Goal: Information Seeking & Learning: Learn about a topic

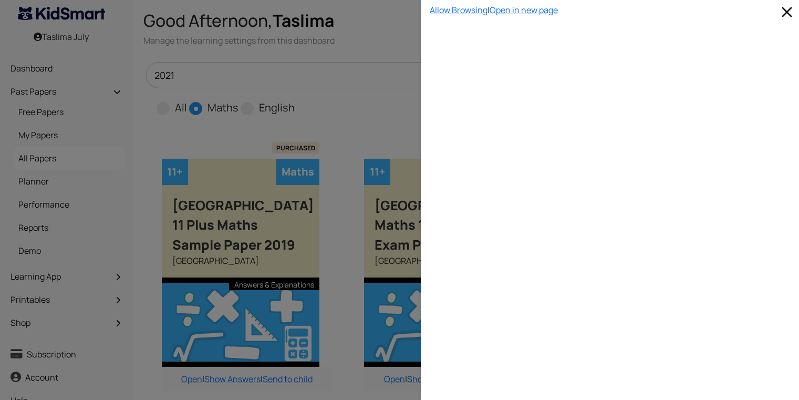
scroll to position [683, 11]
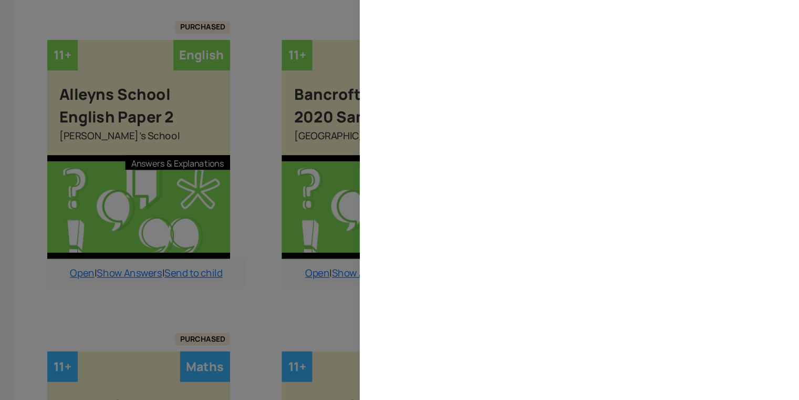
select select "custom"
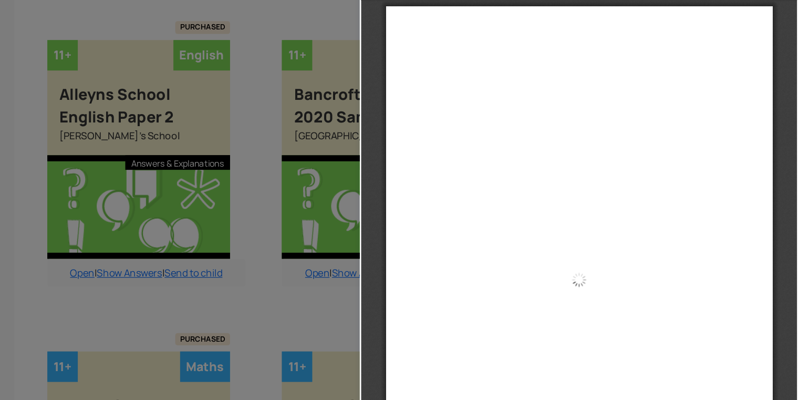
scroll to position [6690, 0]
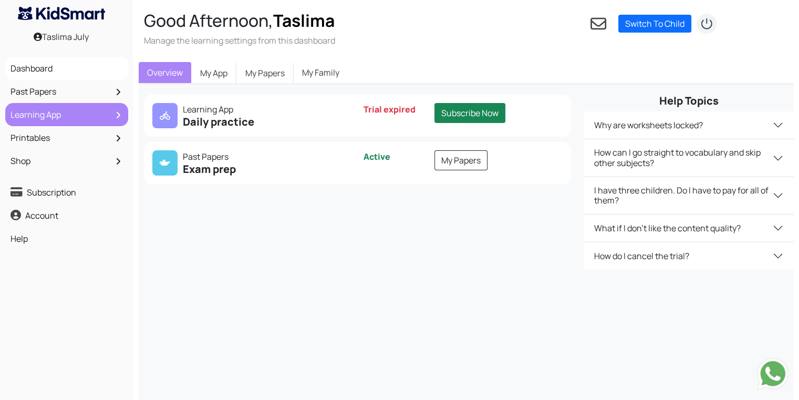
click at [83, 118] on link "Learning App" at bounding box center [67, 115] width 118 height 18
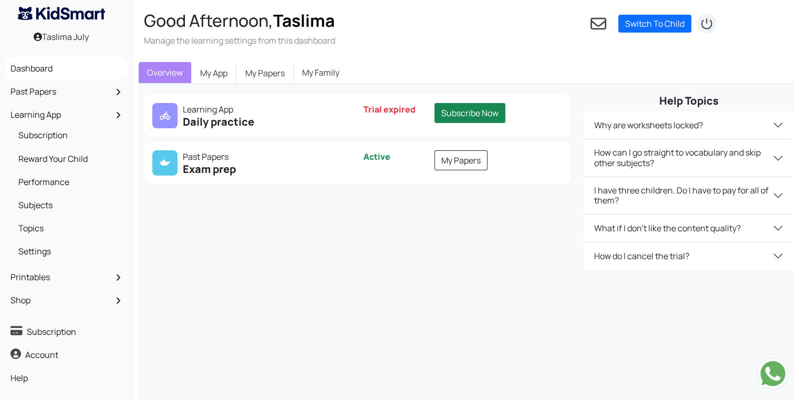
click at [209, 240] on div "Are you ready? SATS Year 2 and 6 SPaG, Reading, Arithmetic and Reasoning. SATs …" at bounding box center [355, 182] width 446 height 175
click at [478, 158] on link "My Papers" at bounding box center [461, 160] width 53 height 20
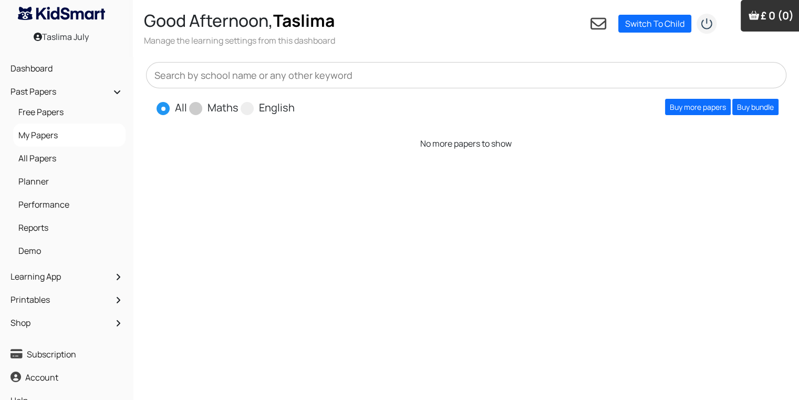
click at [196, 107] on span at bounding box center [195, 108] width 13 height 13
click at [239, 107] on input "Maths" at bounding box center [242, 103] width 7 height 7
radio input "true"
click at [421, 69] on input "text" at bounding box center [466, 75] width 641 height 26
type input "2021"
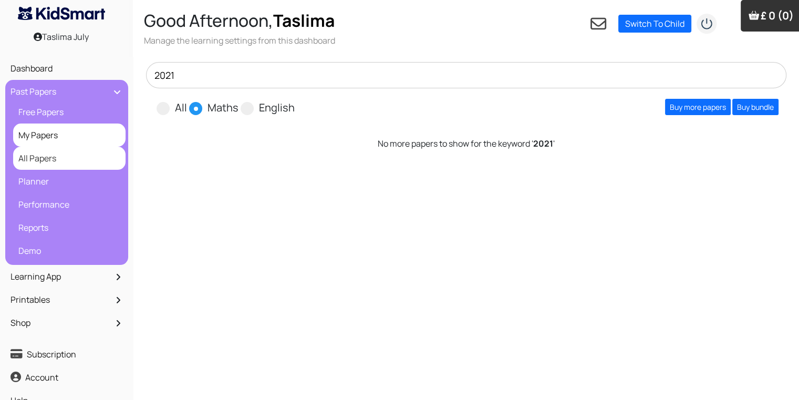
click at [89, 160] on link "All Papers" at bounding box center [69, 158] width 107 height 18
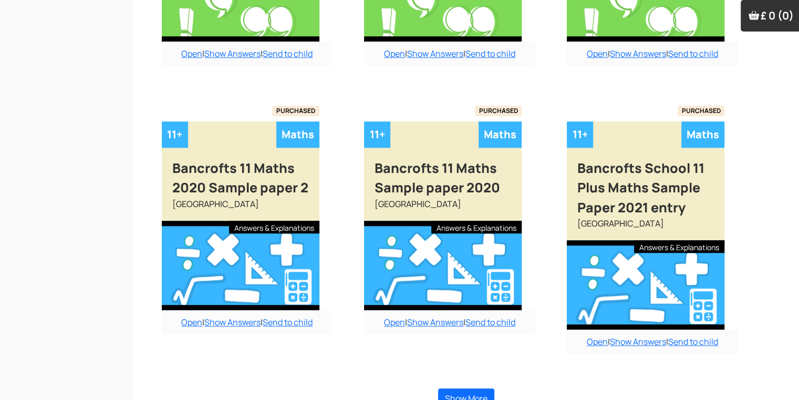
scroll to position [901, 0]
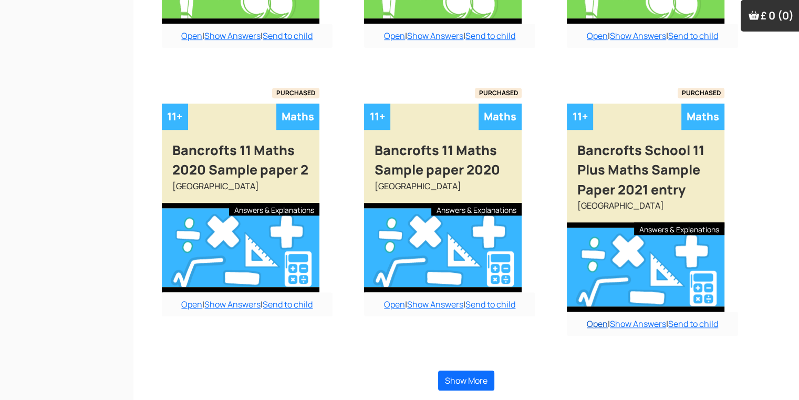
click at [591, 318] on link "Open" at bounding box center [597, 324] width 21 height 12
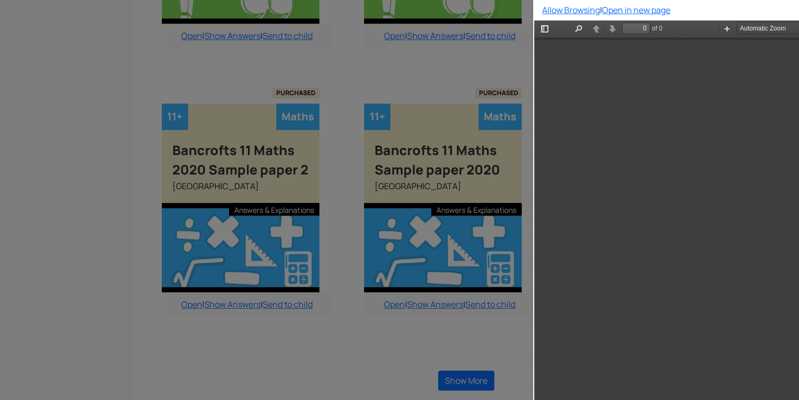
scroll to position [0, 0]
type input "15"
select select "custom"
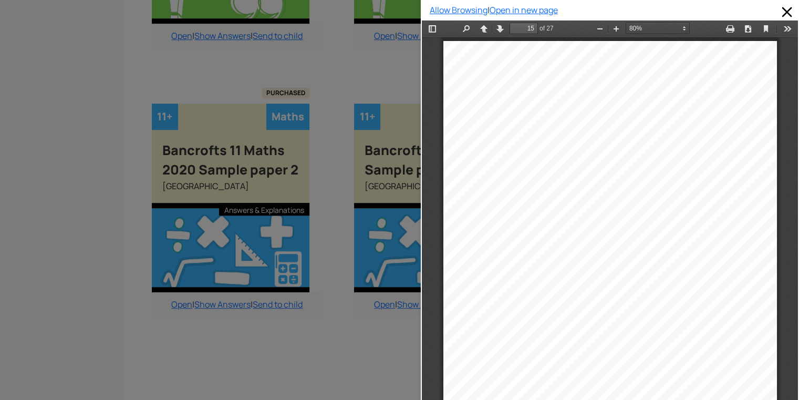
scroll to position [901, 11]
type input "13"
select select "custom"
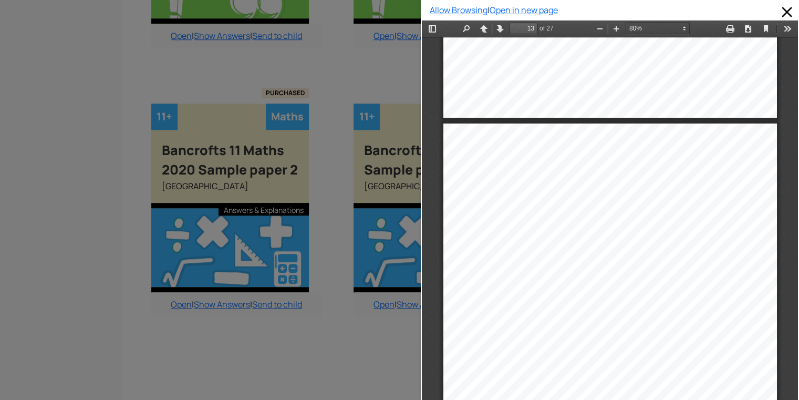
type input "14"
select select "custom"
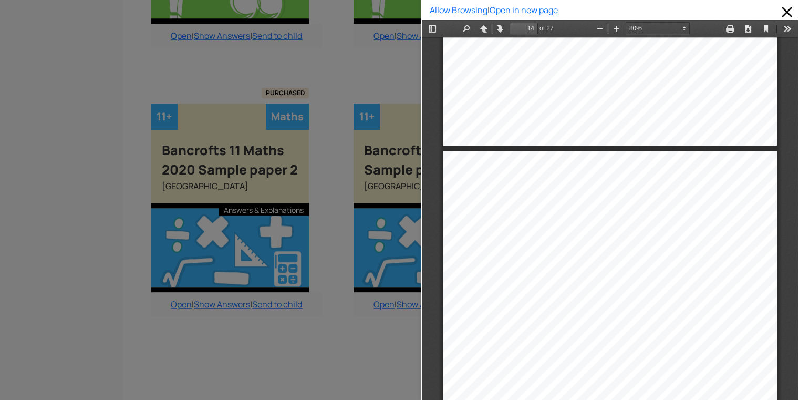
scroll to position [6132, 0]
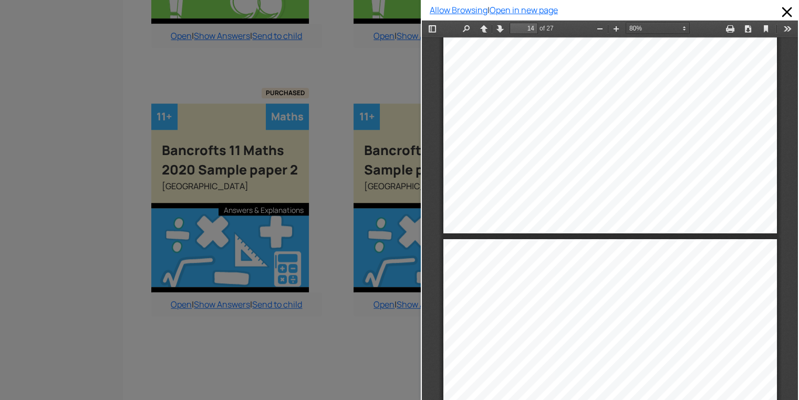
type input "15"
select select "custom"
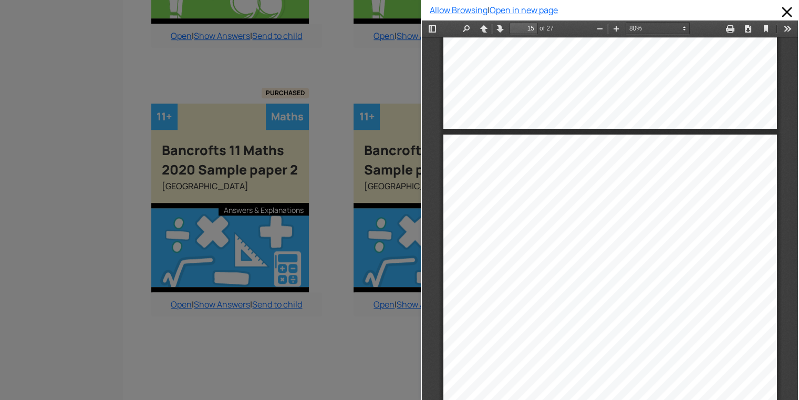
type input "14"
select select "custom"
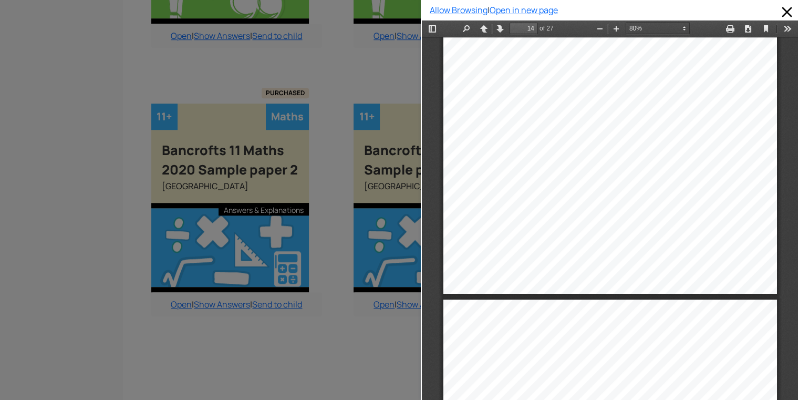
type input "15"
select select "custom"
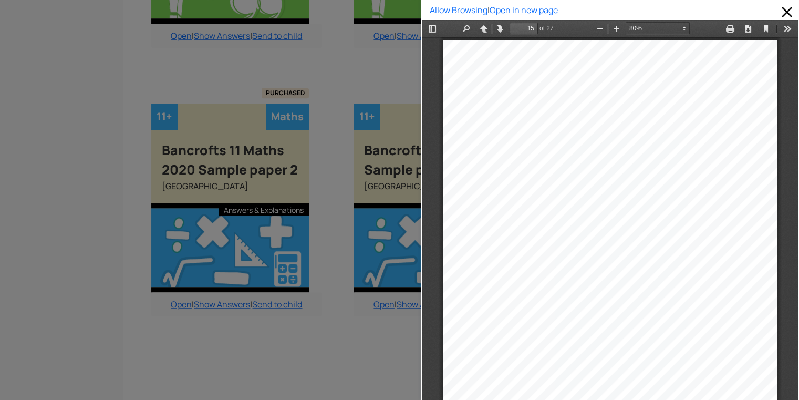
type input "14"
select select "custom"
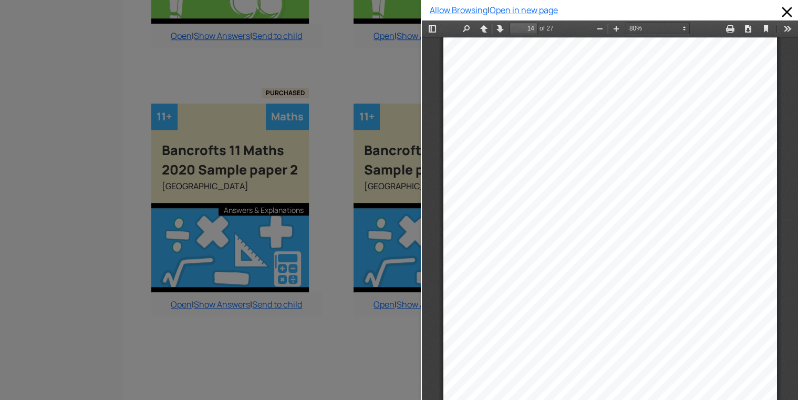
scroll to position [6255, 0]
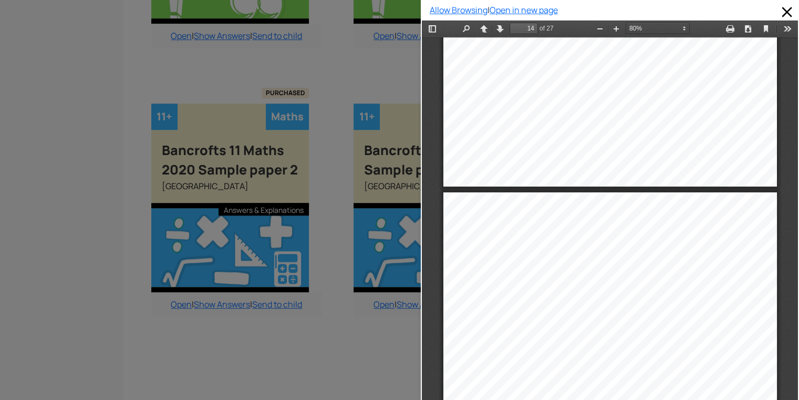
type input "15"
select select "custom"
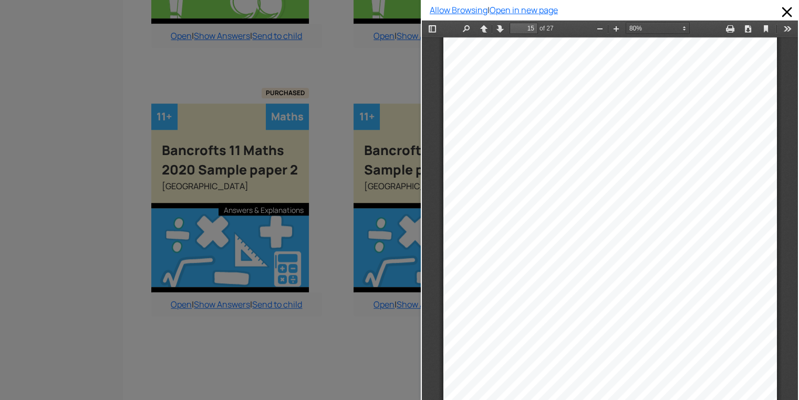
scroll to position [6732, 0]
type input "14"
select select "custom"
type input "15"
select select "custom"
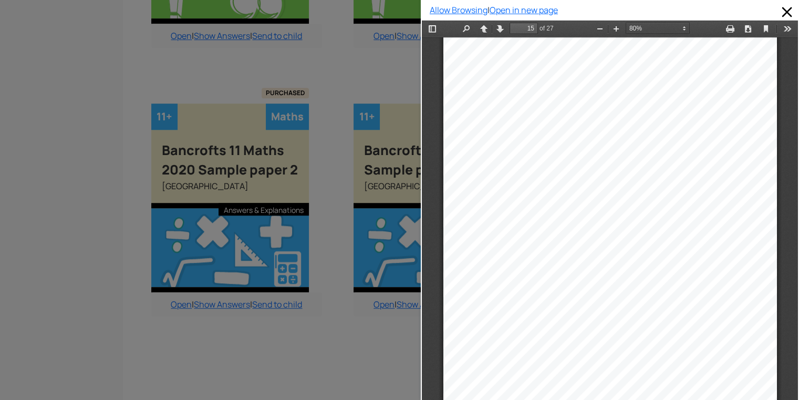
scroll to position [6690, 0]
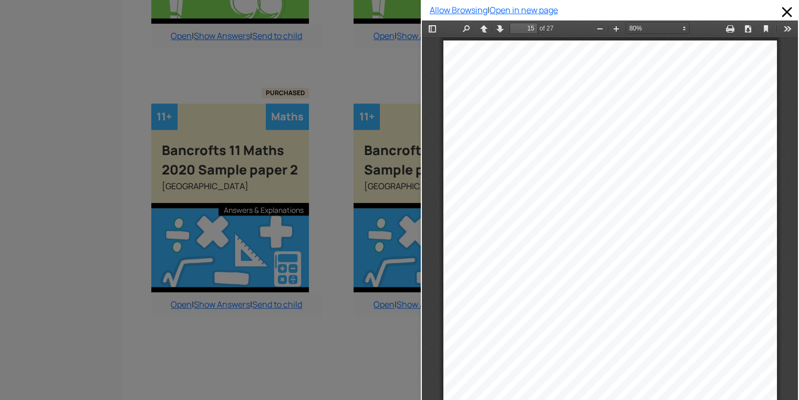
type input "16"
select select "custom"
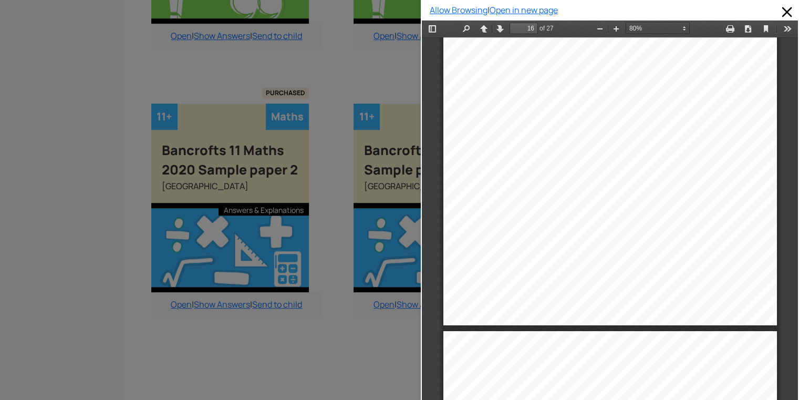
scroll to position [7376, 0]
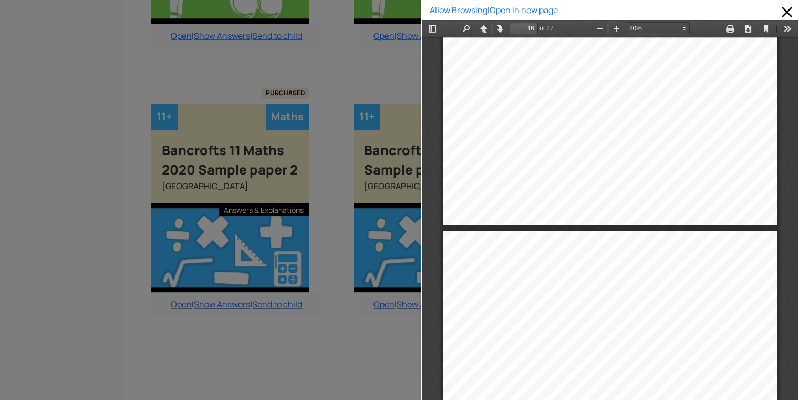
type input "17"
select select "custom"
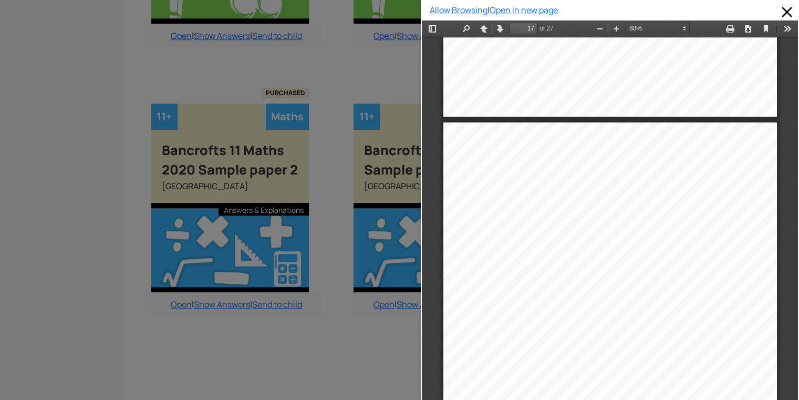
scroll to position [7565, 0]
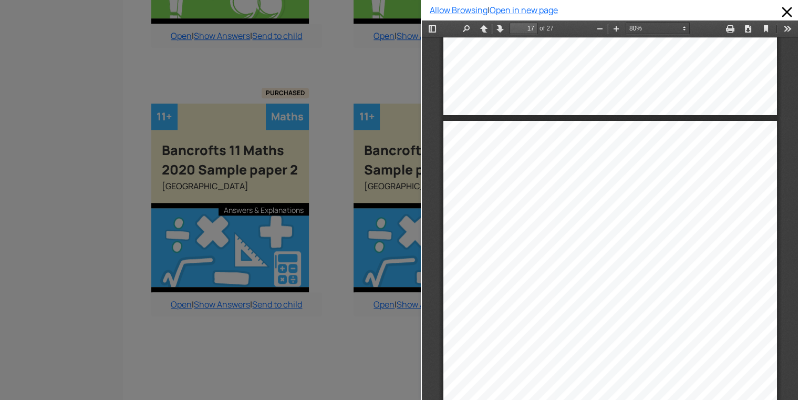
type input "18"
select select "custom"
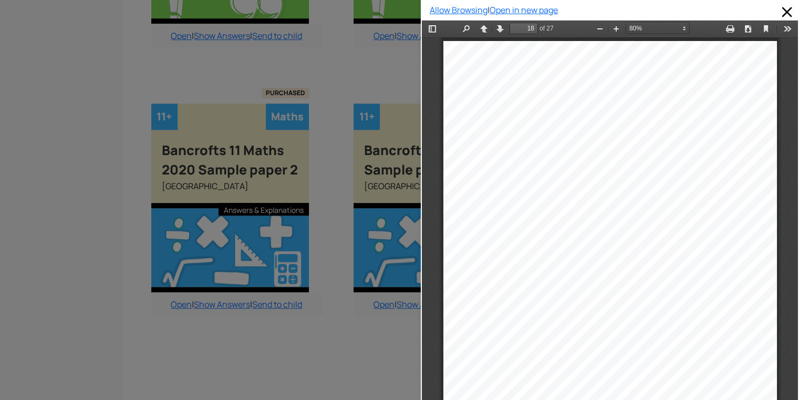
type input "19"
select select "custom"
type input "20"
select select "custom"
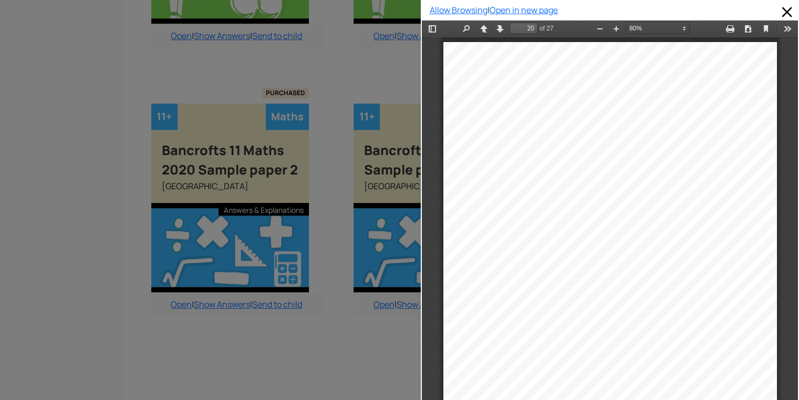
type input "21"
select select "custom"
type input "22"
select select "custom"
type input "23"
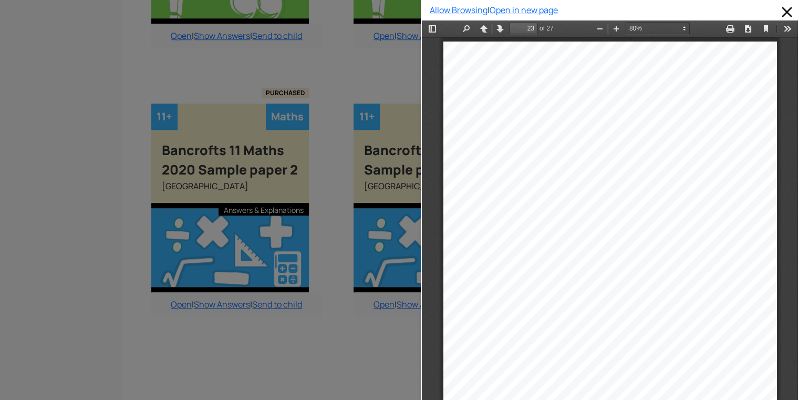
select select "custom"
type input "24"
select select "custom"
type input "25"
select select "custom"
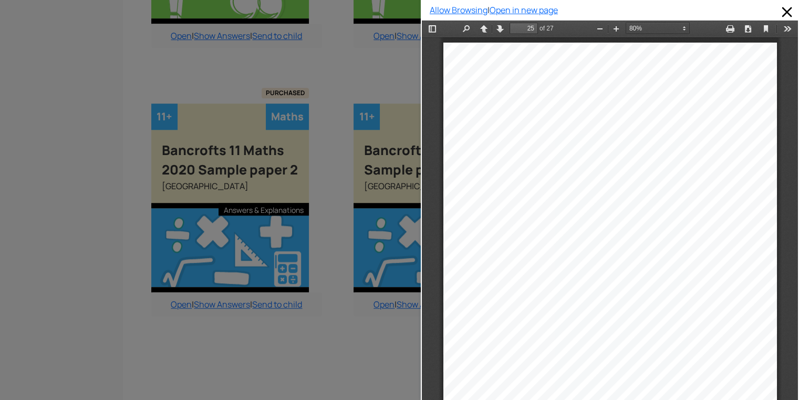
type input "26"
select select "custom"
type input "27"
select select "custom"
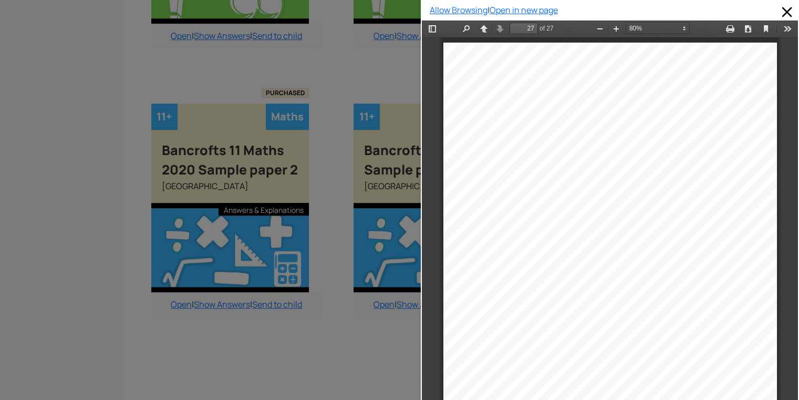
type input "26"
select select "custom"
type input "25"
select select "custom"
type input "24"
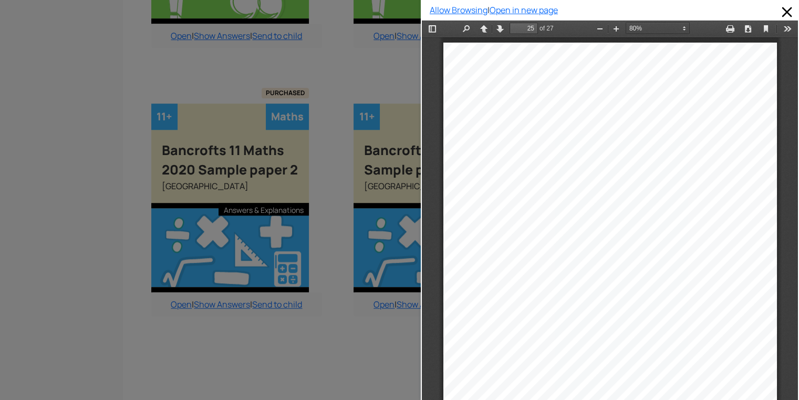
select select "custom"
type input "23"
select select "custom"
type input "22"
select select "custom"
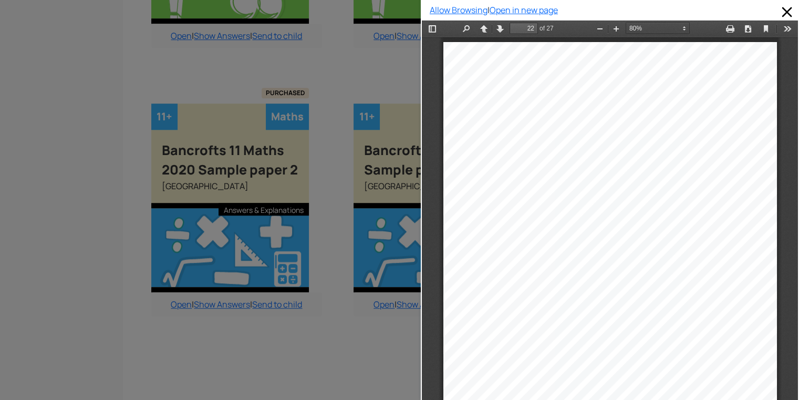
type input "21"
select select "custom"
type input "20"
select select "custom"
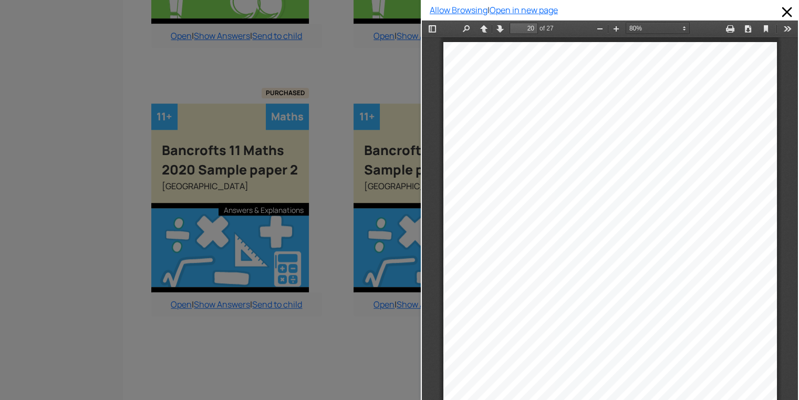
type input "19"
select select "custom"
type input "18"
select select "custom"
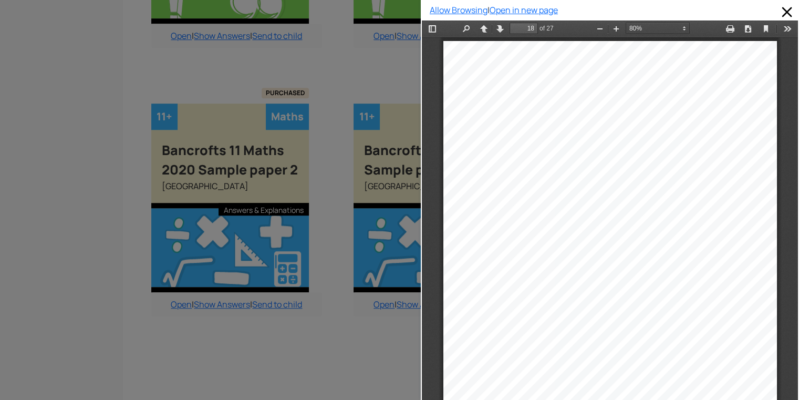
type input "17"
select select "custom"
type input "16"
select select "custom"
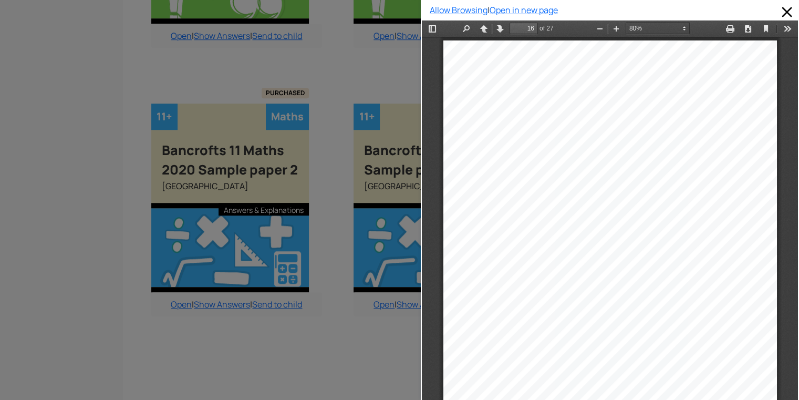
type input "17"
select select "custom"
type input "18"
select select "custom"
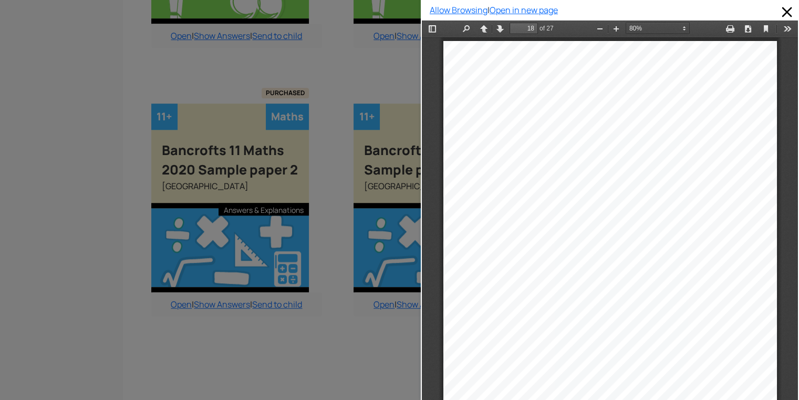
type input "17"
select select "custom"
click at [392, 332] on div at bounding box center [210, 200] width 421 height 400
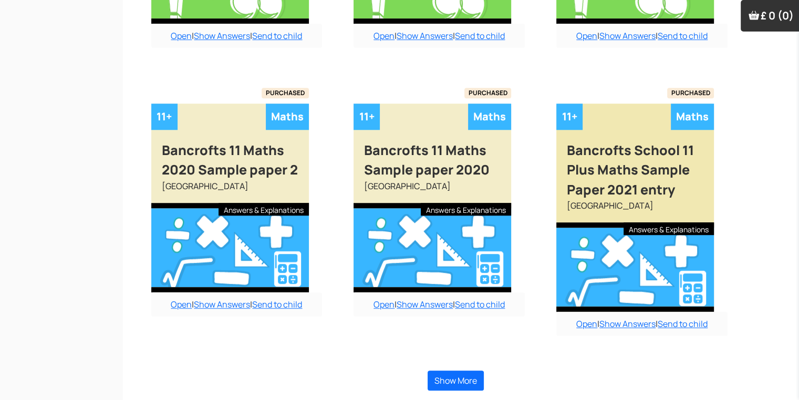
click at [639, 216] on div "[GEOGRAPHIC_DATA]" at bounding box center [636, 210] width 158 height 23
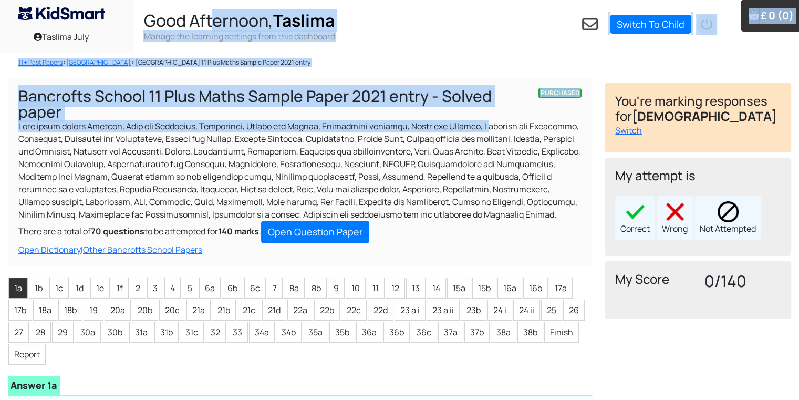
drag, startPoint x: 0, startPoint y: 0, endPoint x: 217, endPoint y: 2, distance: 217.1
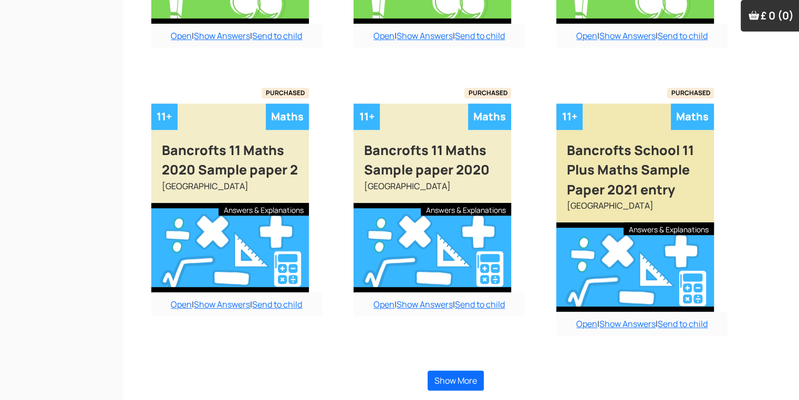
click at [625, 243] on div at bounding box center [636, 266] width 158 height 89
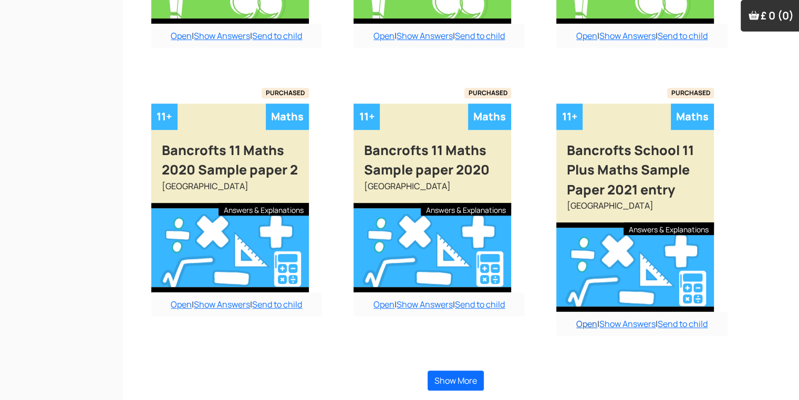
click at [581, 323] on link "Open" at bounding box center [587, 324] width 21 height 12
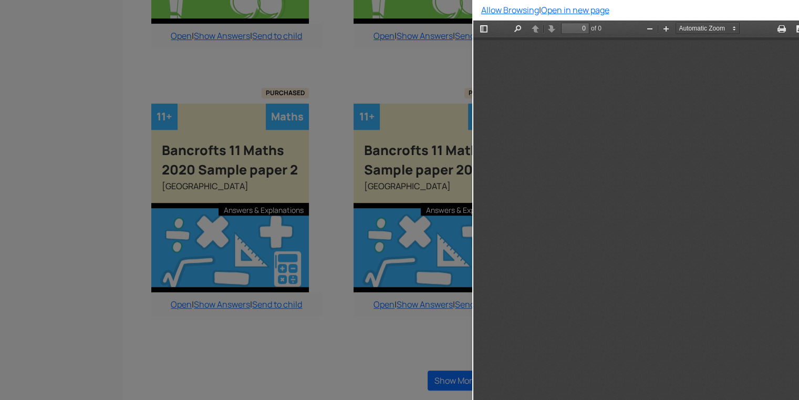
type input "1"
select select "custom"
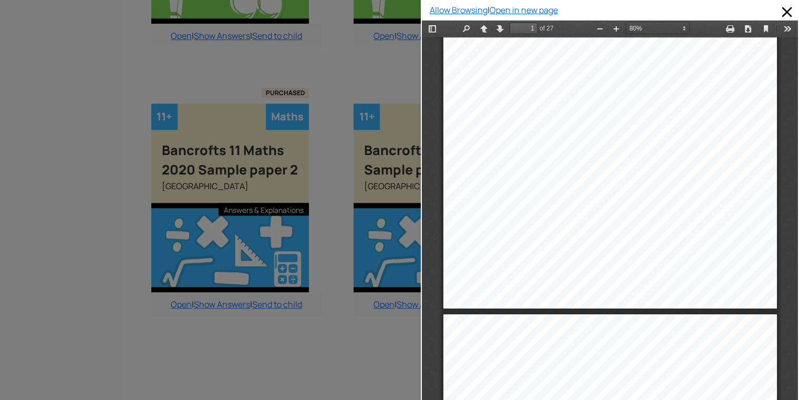
type input "2"
select select "custom"
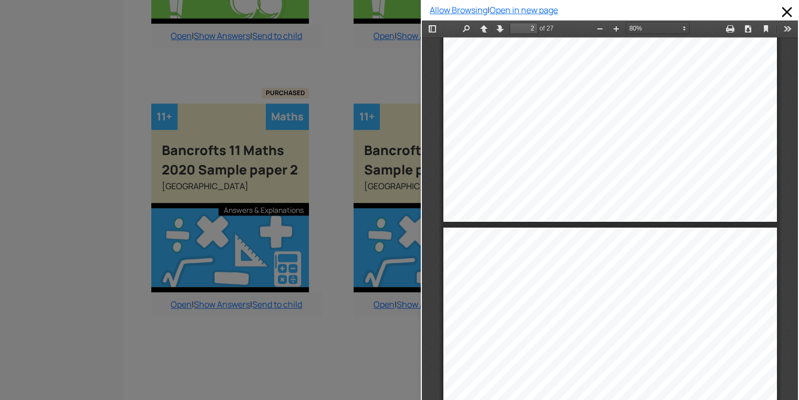
type input "3"
select select "custom"
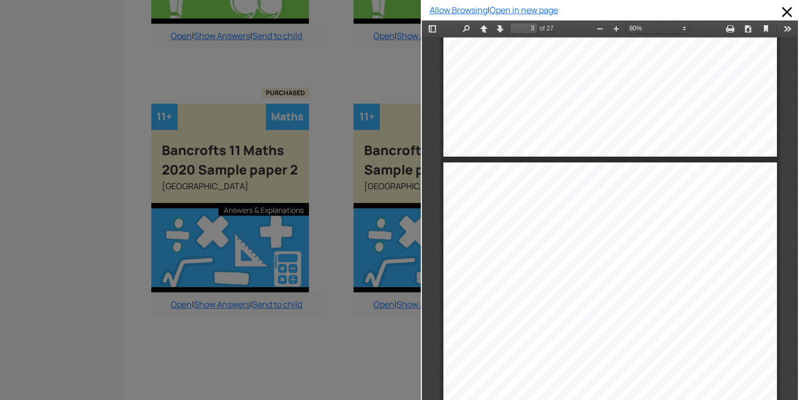
type input "2"
select select "custom"
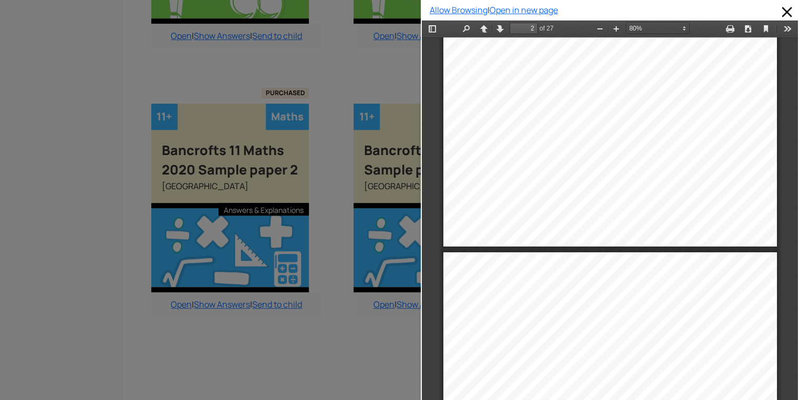
type input "3"
select select "custom"
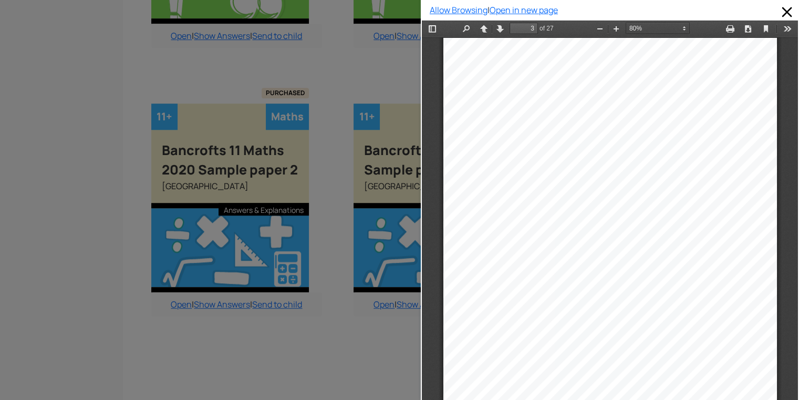
type input "4"
select select "custom"
type input "5"
select select "custom"
type input "6"
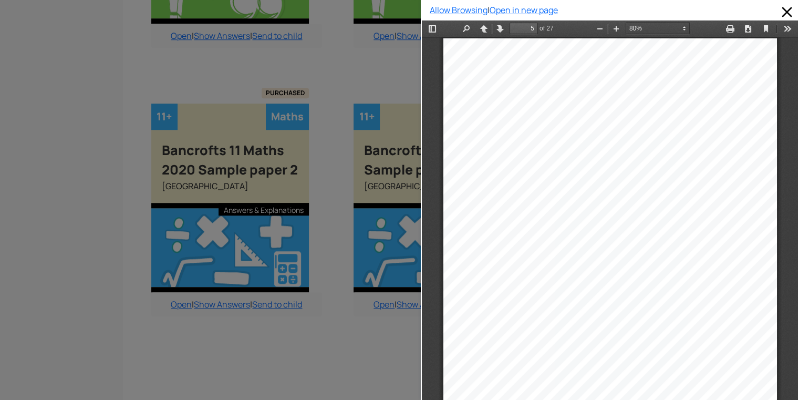
select select "custom"
type input "7"
select select "custom"
type input "8"
select select "custom"
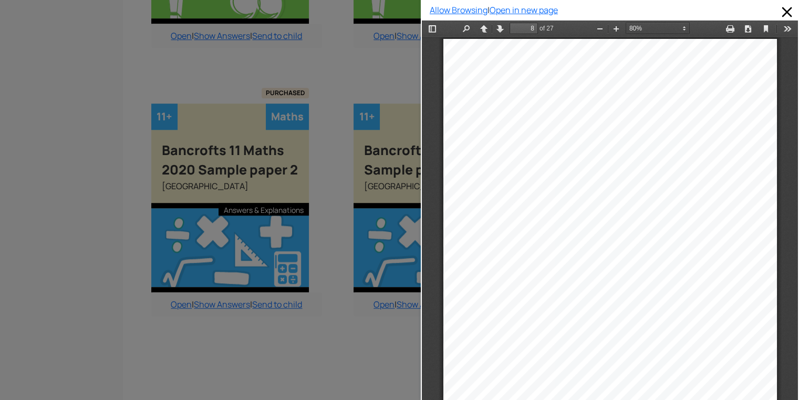
type input "10"
select select "custom"
type input "12"
select select "custom"
type input "13"
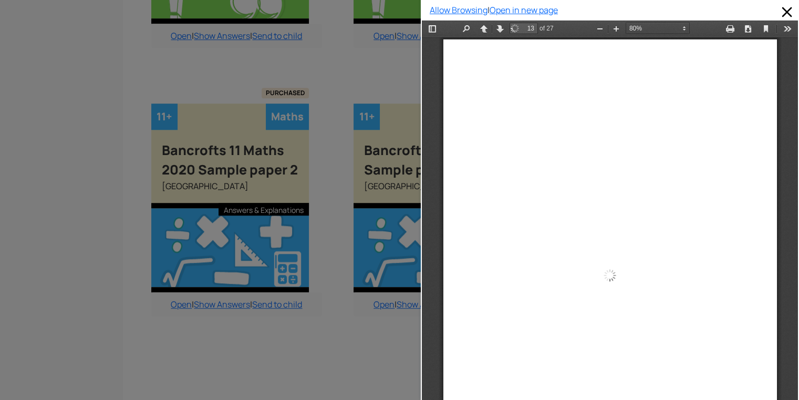
select select "custom"
type input "17"
select select "custom"
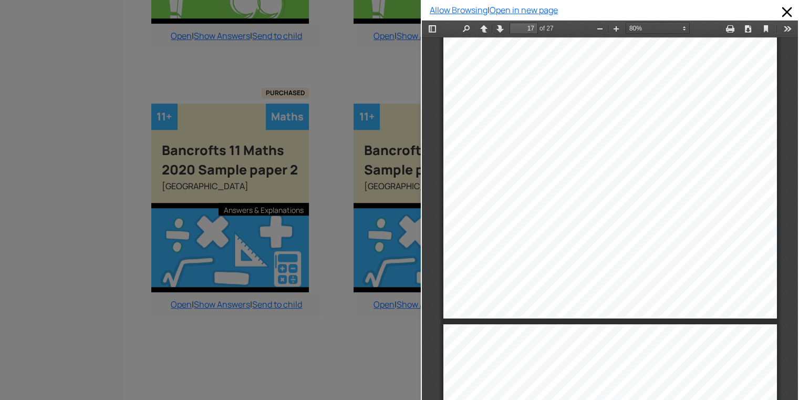
scroll to position [7835, 0]
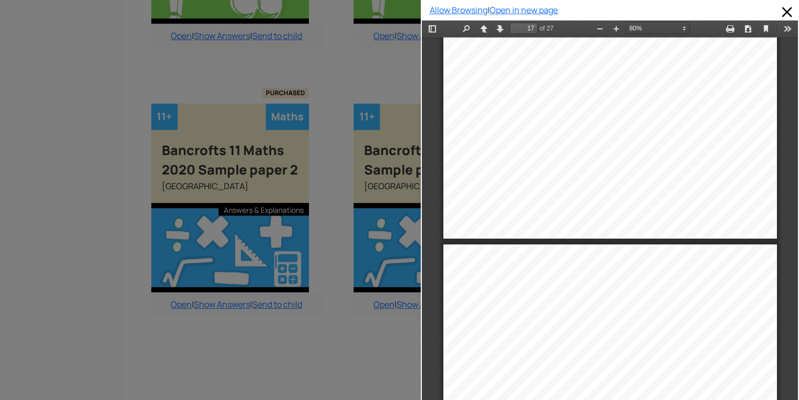
type input "18"
select select "custom"
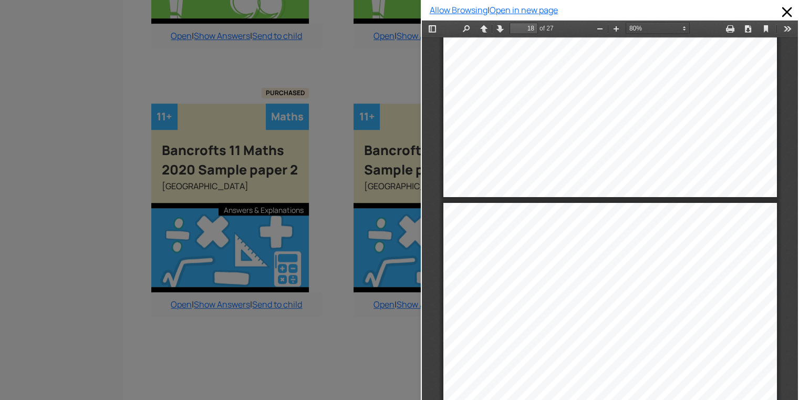
scroll to position [7982, 0]
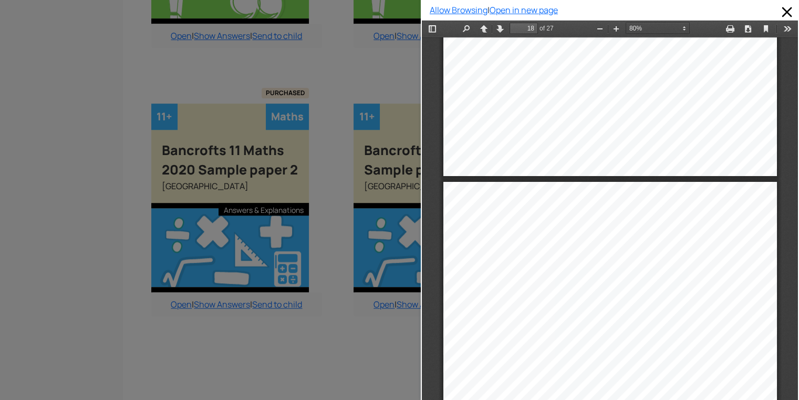
type input "19"
select select "custom"
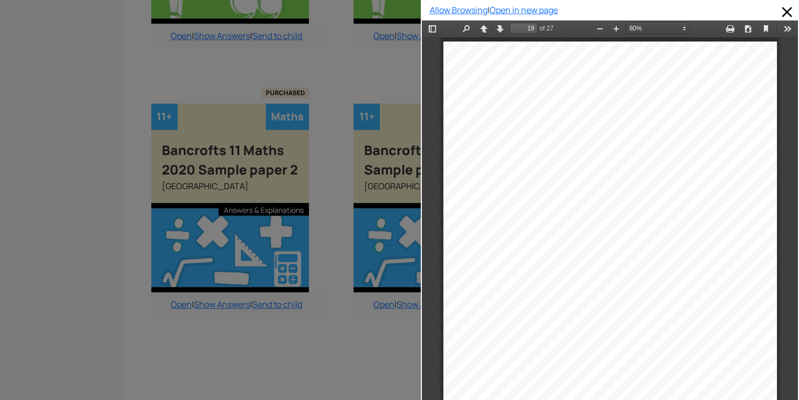
type input "18"
select select "custom"
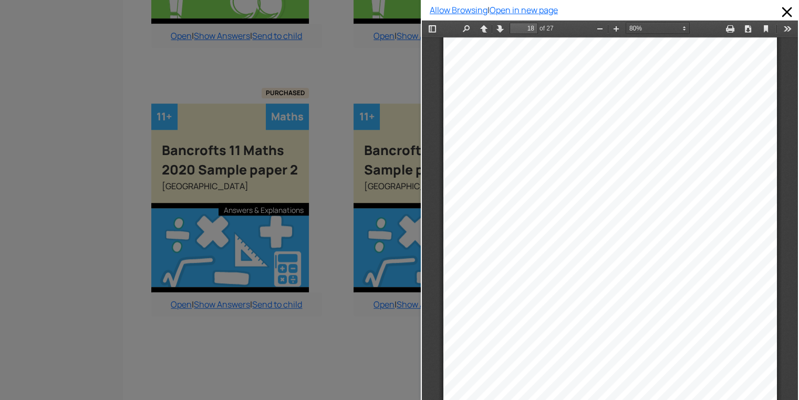
scroll to position [8228, 0]
type input "19"
select select "custom"
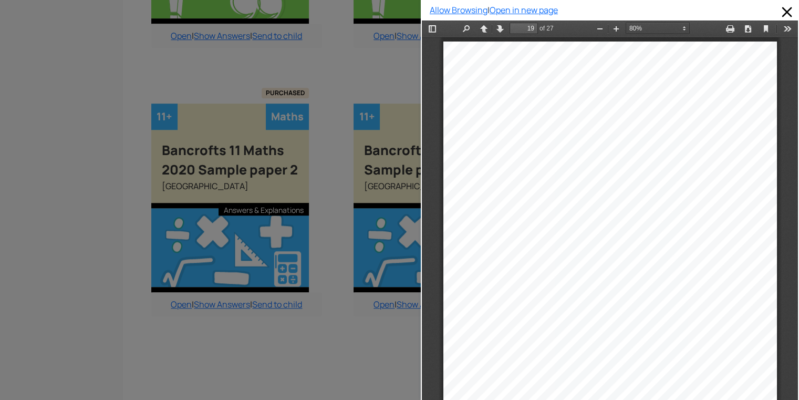
type input "18"
select select "custom"
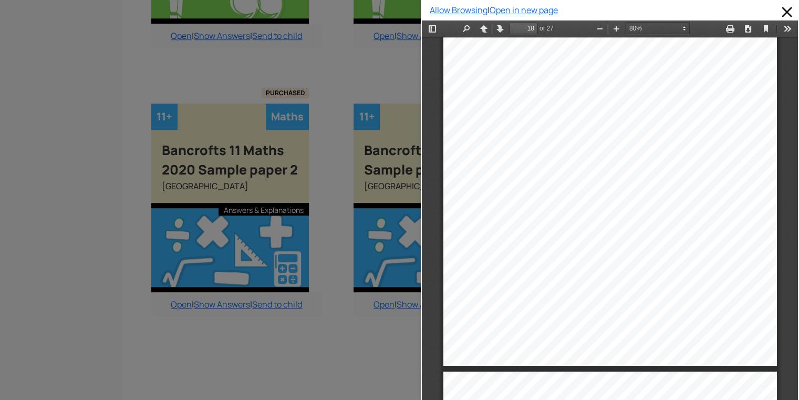
scroll to position [8291, 0]
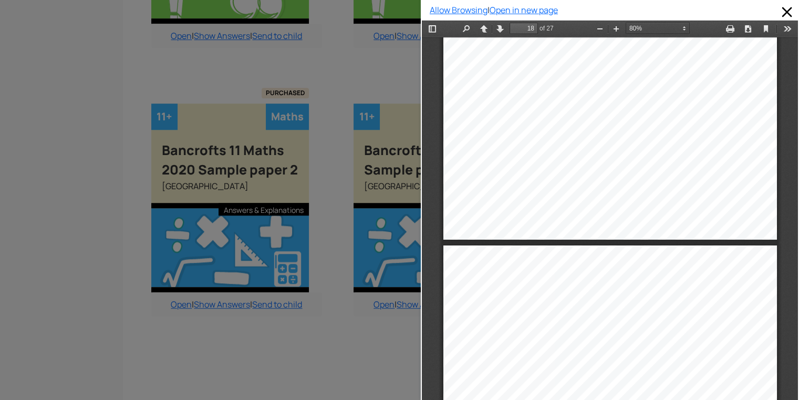
type input "19"
select select "custom"
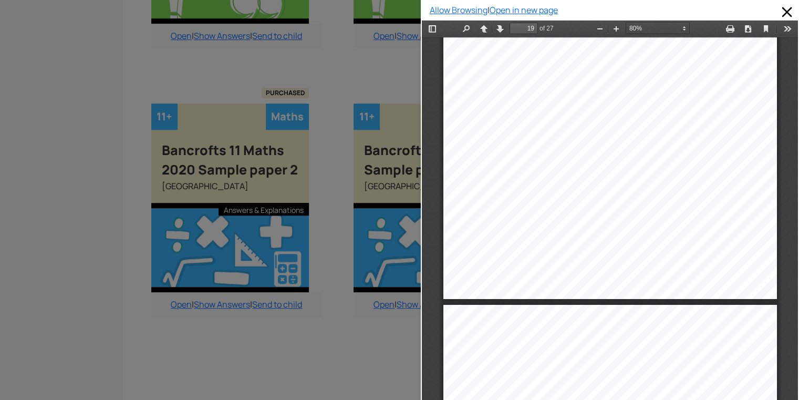
scroll to position [8817, 0]
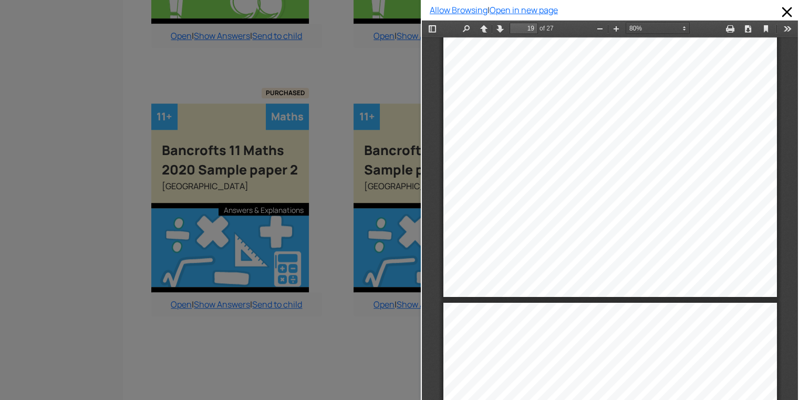
type input "20"
select select "custom"
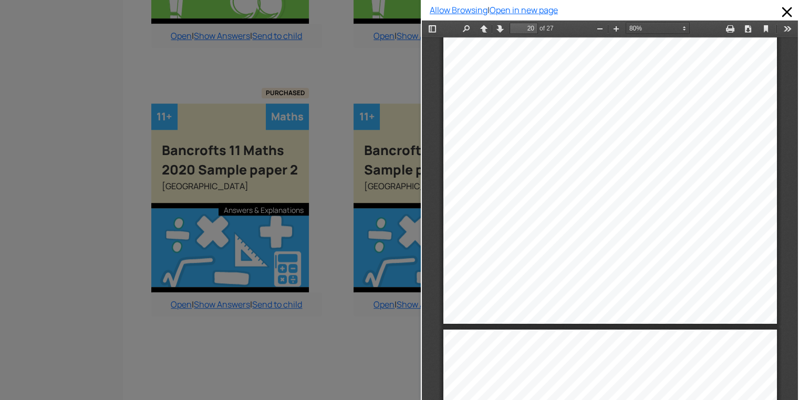
scroll to position [9267, 0]
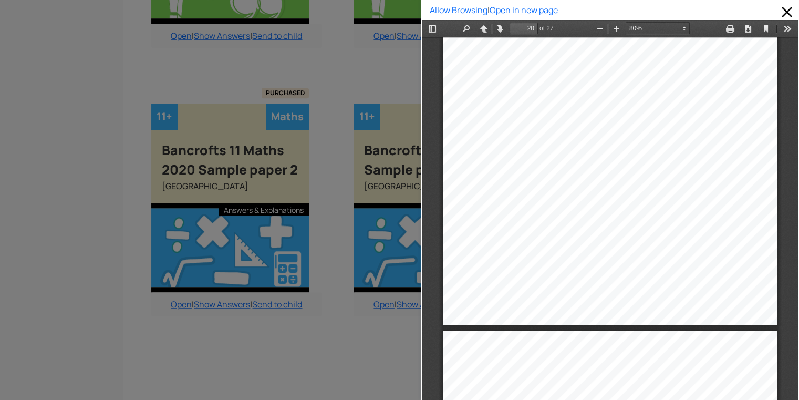
type input "21"
select select "custom"
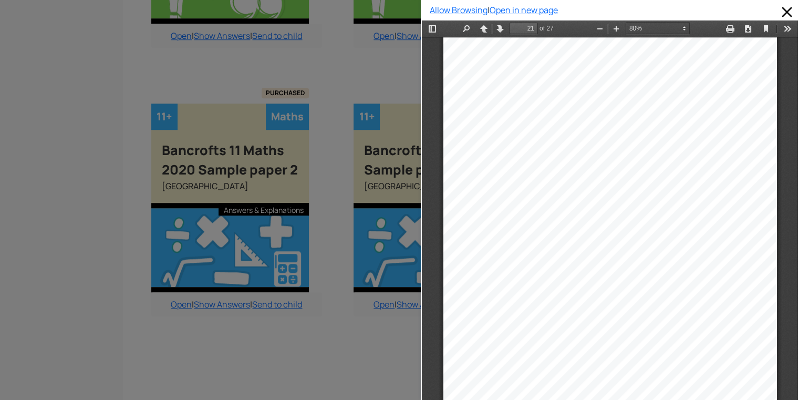
scroll to position [9661, 0]
type input "22"
select select "custom"
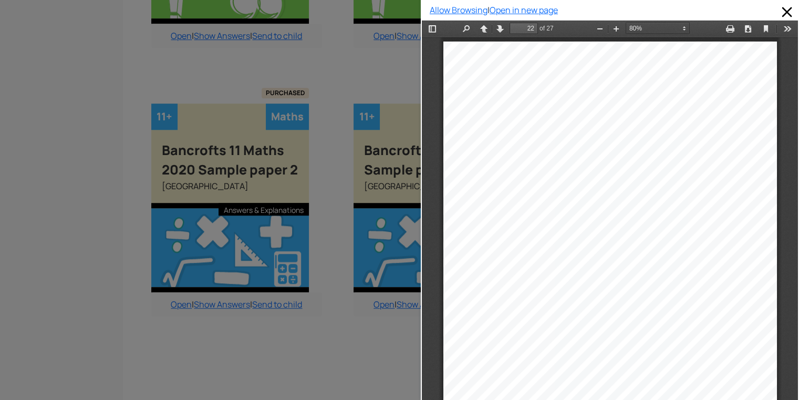
type input "21"
select select "custom"
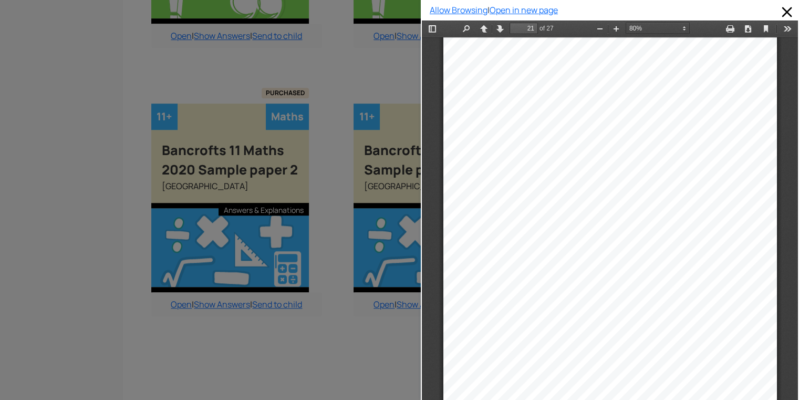
type input "20"
select select "custom"
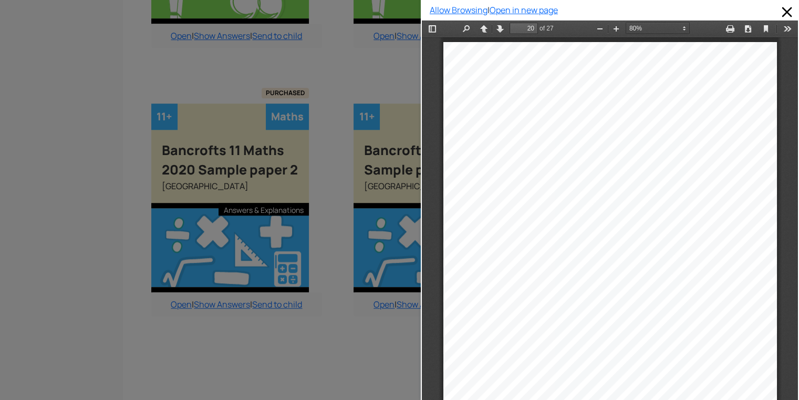
type input "21"
select select "custom"
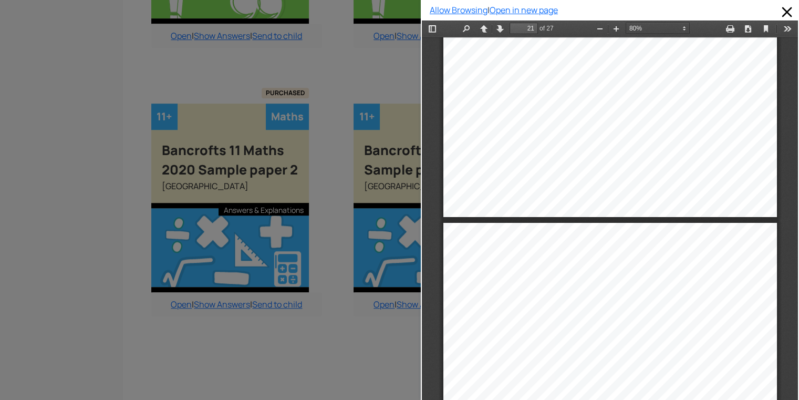
type input "22"
select select "custom"
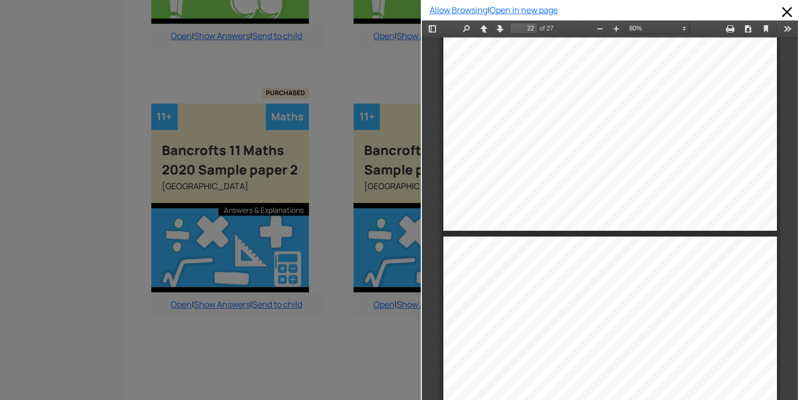
type input "21"
select select "custom"
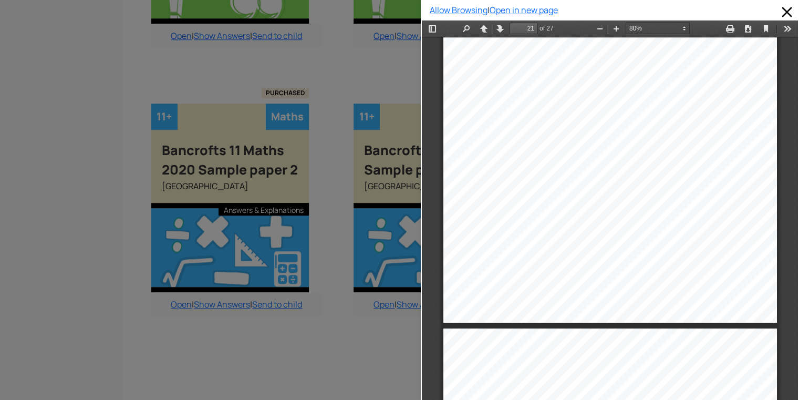
scroll to position [9745, 0]
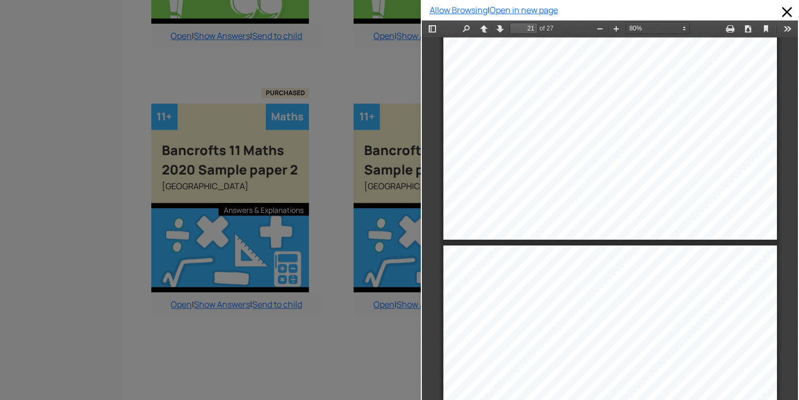
type input "22"
select select "custom"
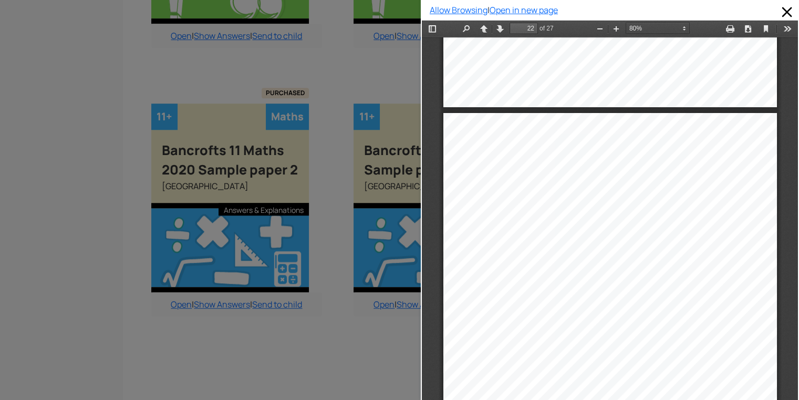
scroll to position [9976, 0]
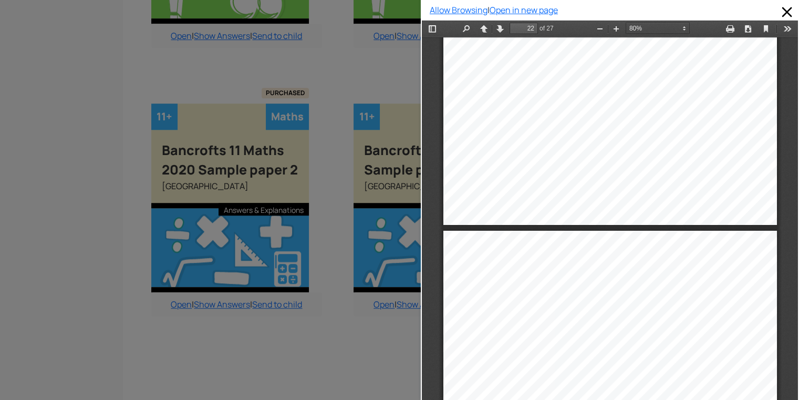
type input "23"
select select "custom"
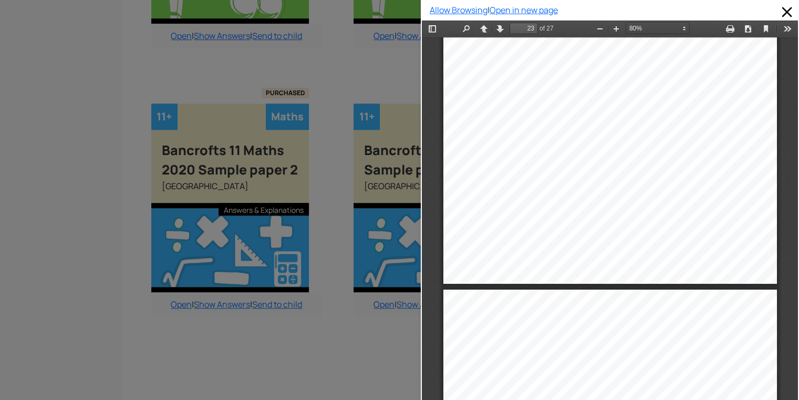
type input "24"
select select "custom"
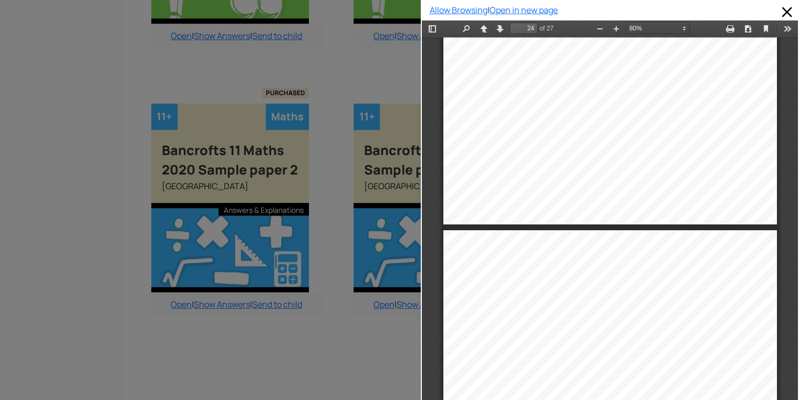
type input "25"
select select "custom"
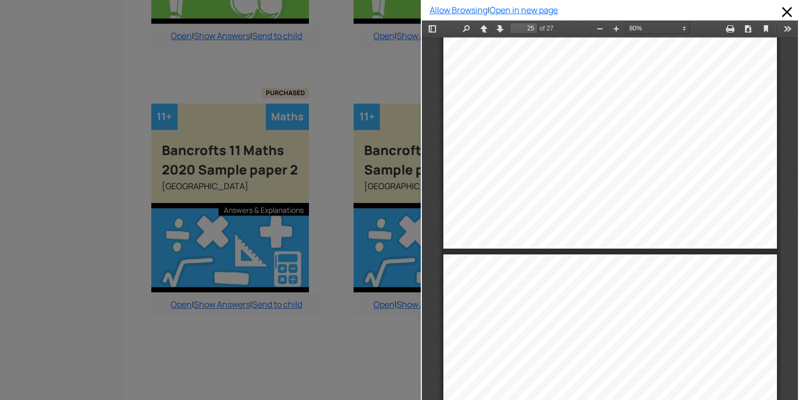
type input "26"
select select "custom"
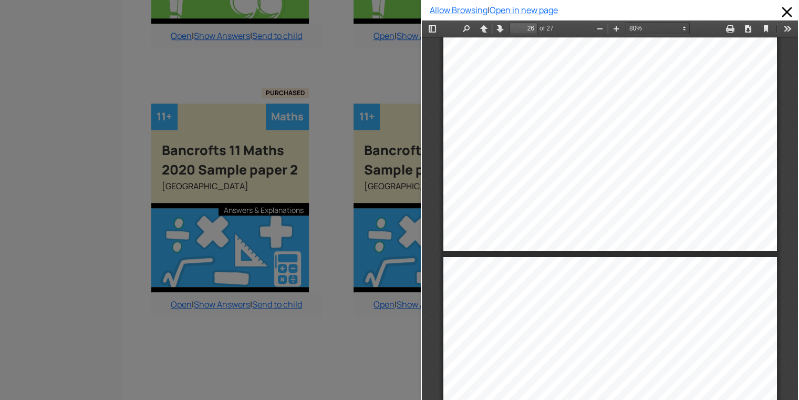
type input "27"
select select "custom"
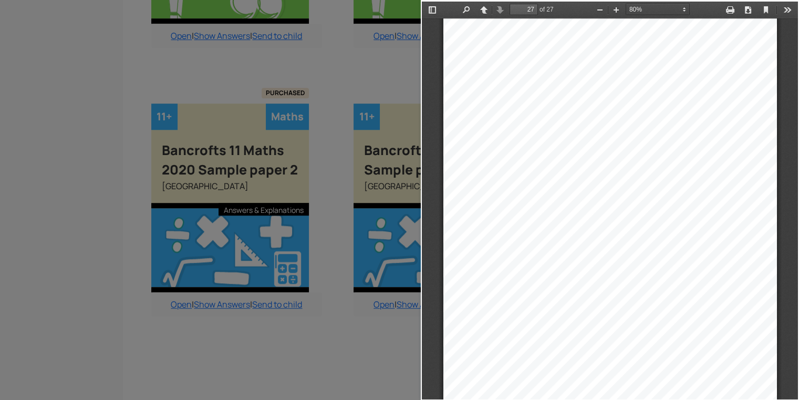
scroll to position [12516, 0]
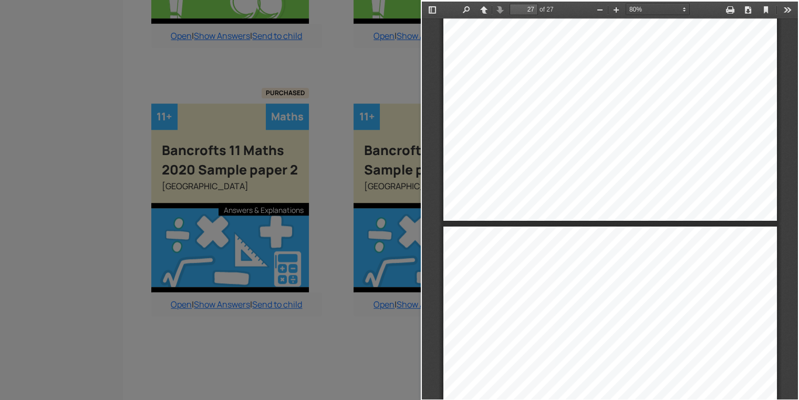
type input "26"
select select "custom"
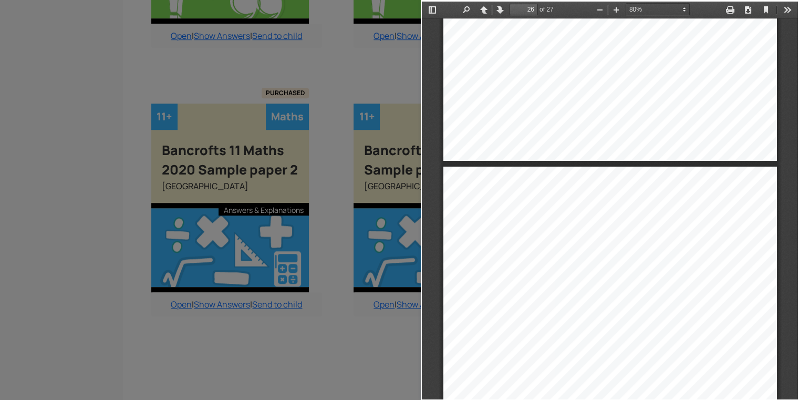
type input "25"
select select "custom"
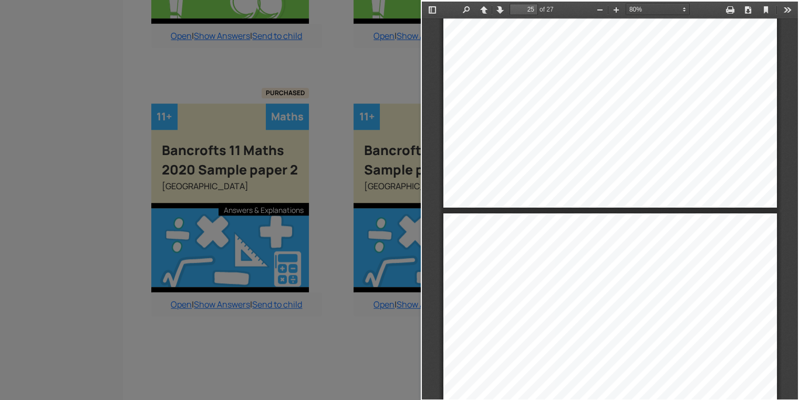
type input "24"
select select "custom"
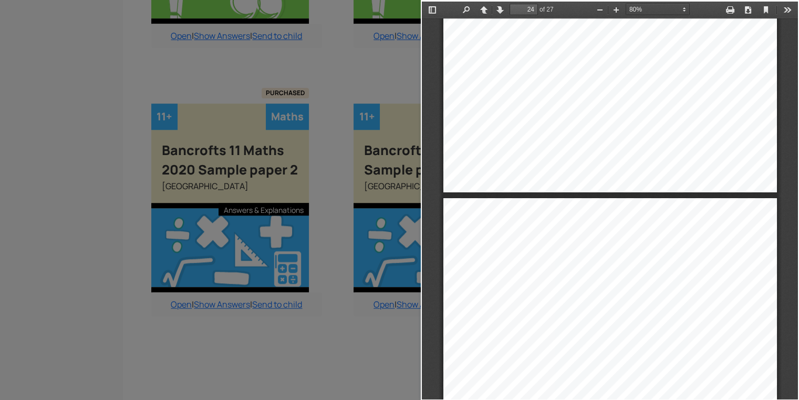
type input "23"
select select "custom"
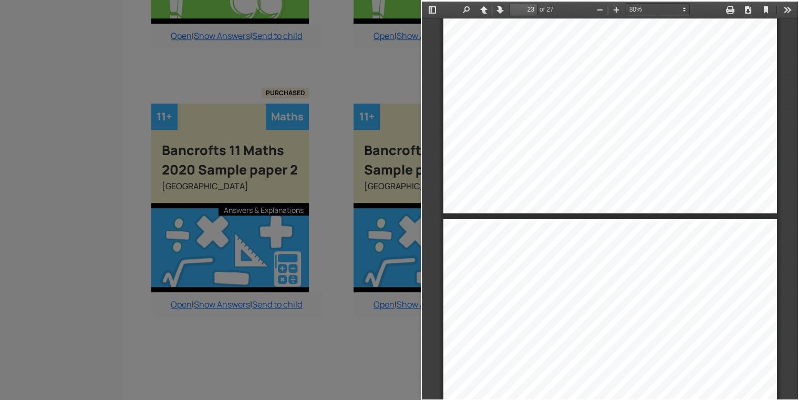
type input "22"
select select "custom"
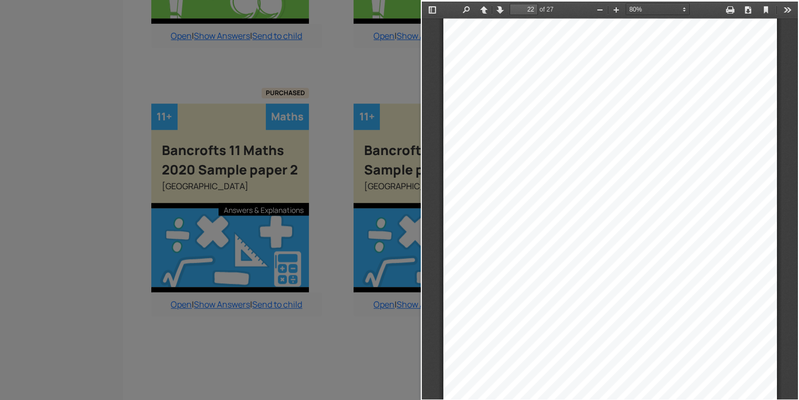
scroll to position [10120, 0]
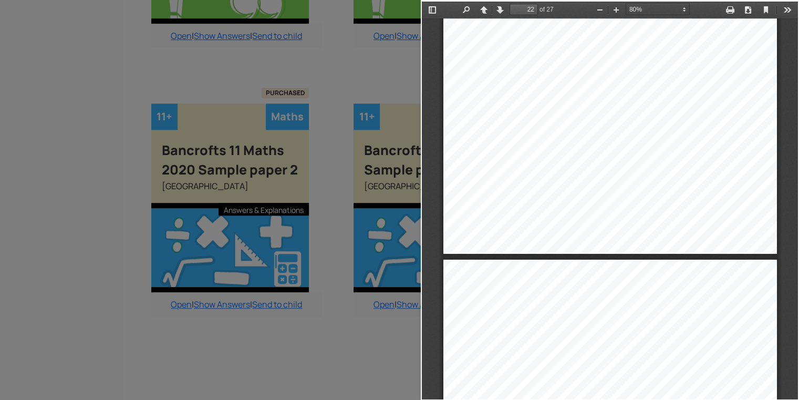
type input "23"
select select "custom"
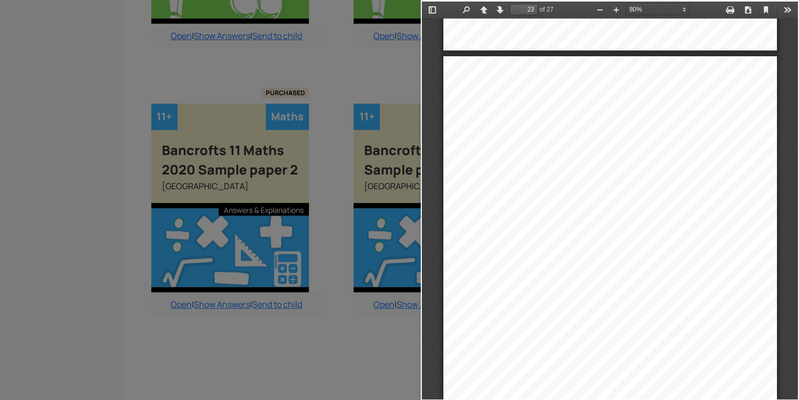
scroll to position [10498, 0]
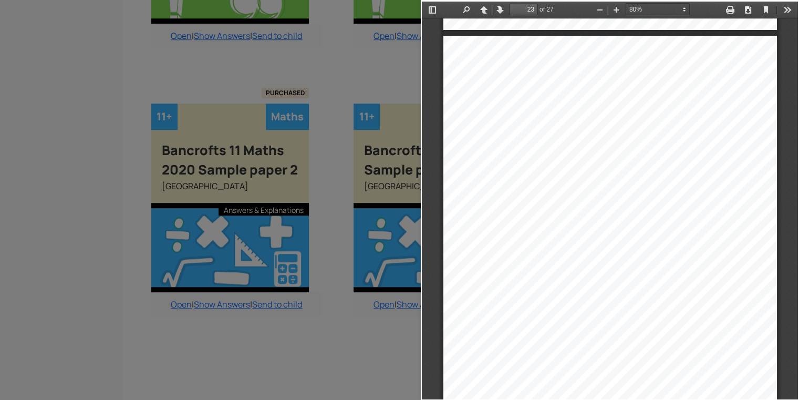
click at [353, 348] on div at bounding box center [210, 200] width 421 height 400
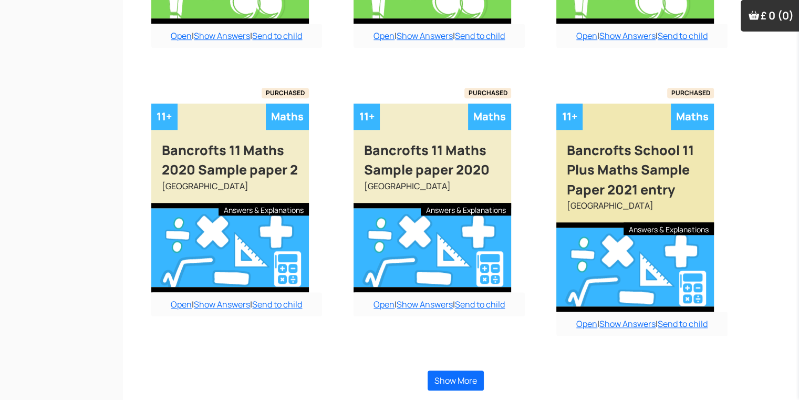
click at [620, 268] on div at bounding box center [636, 266] width 158 height 89
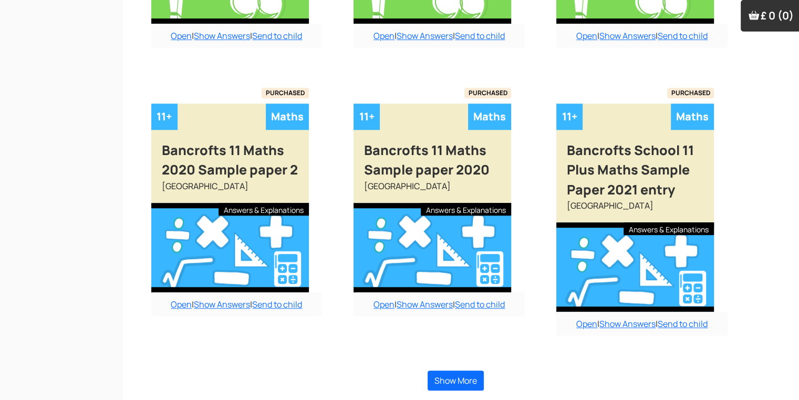
click at [579, 329] on div "Open | Show Answers | Send to child" at bounding box center [642, 324] width 171 height 24
click at [580, 324] on link "Open" at bounding box center [587, 324] width 21 height 12
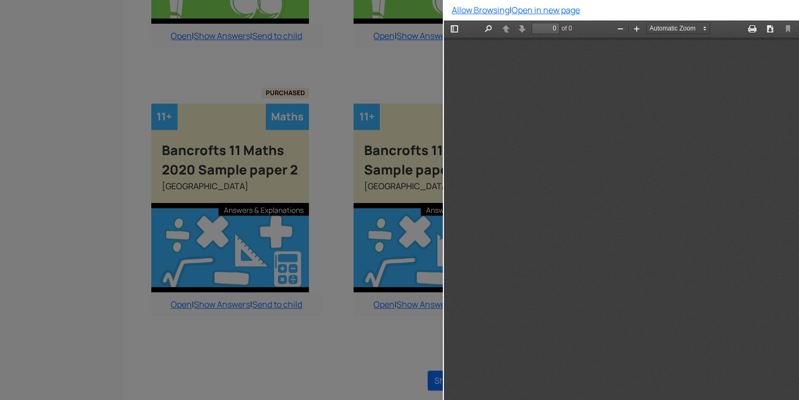
type input "1"
select select "custom"
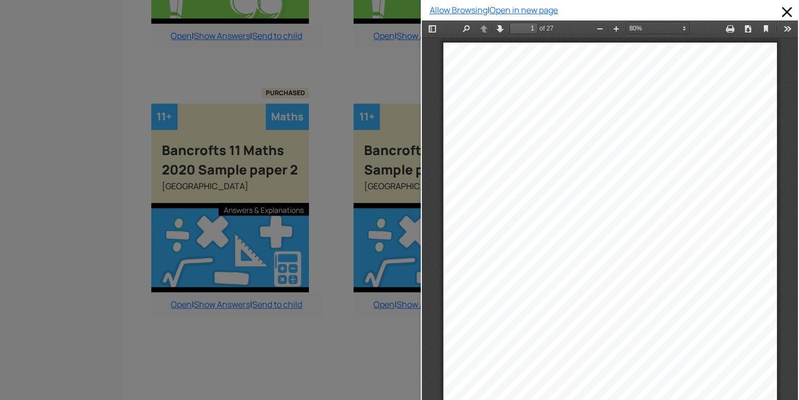
type input "2"
select select "custom"
type input "4"
select select "custom"
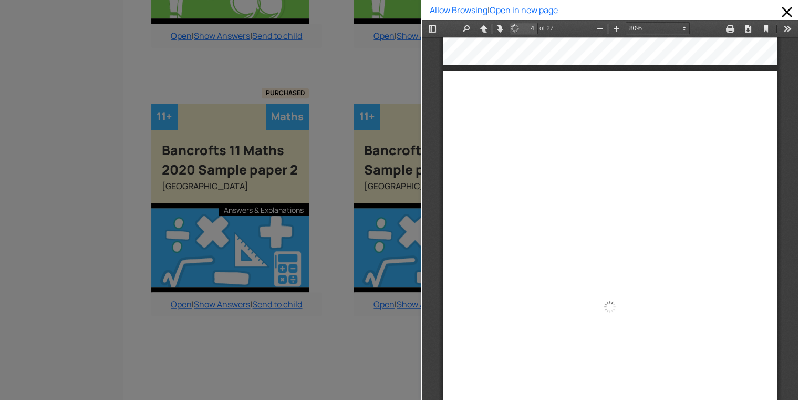
type input "5"
select select "custom"
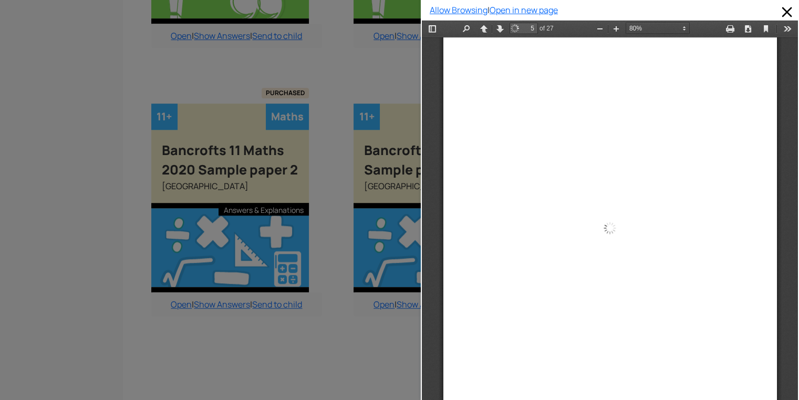
type input "6"
select select "custom"
type input "7"
select select "custom"
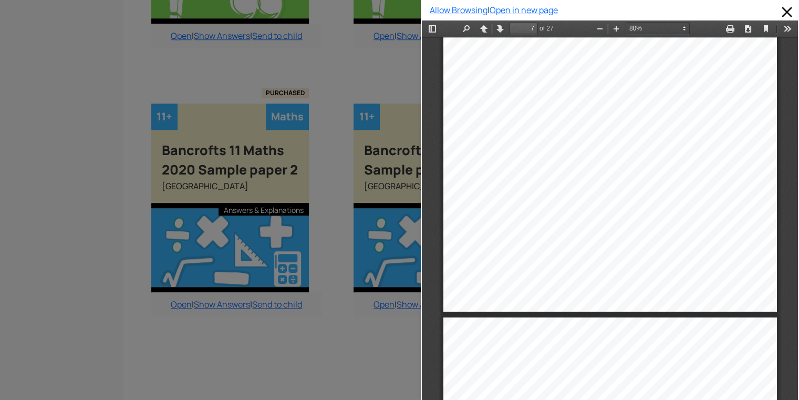
type input "8"
select select "custom"
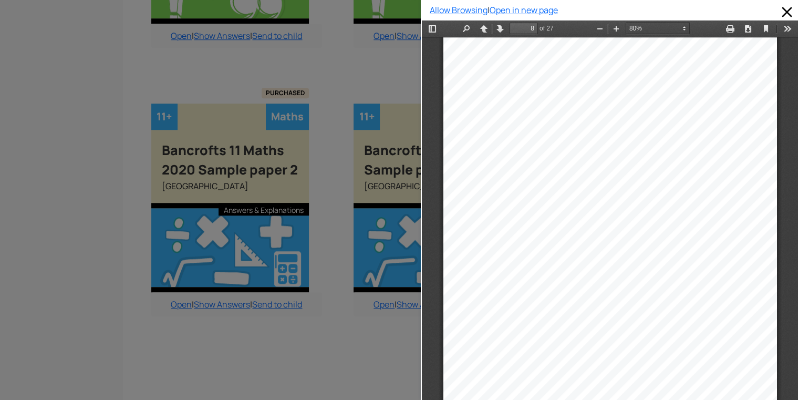
type input "9"
select select "custom"
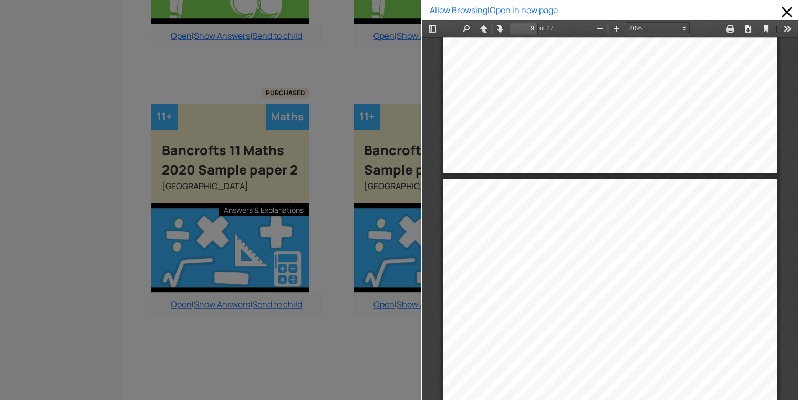
type input "10"
select select "custom"
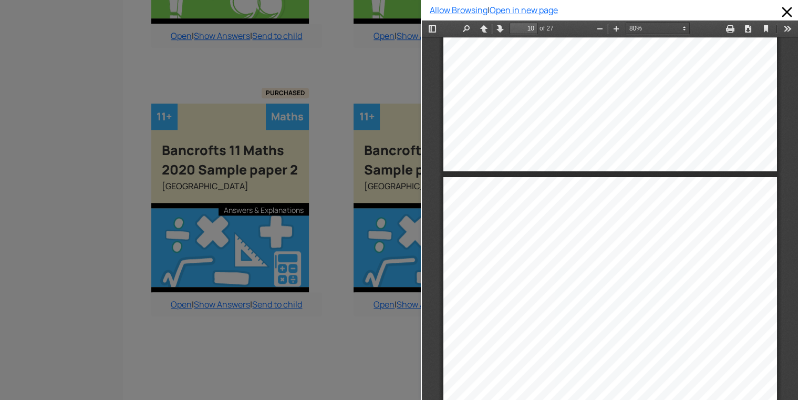
type input "11"
select select "custom"
type input "12"
select select "custom"
type input "14"
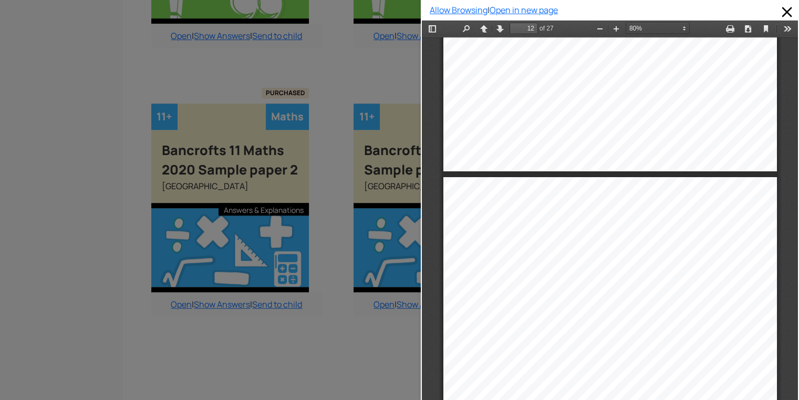
select select "custom"
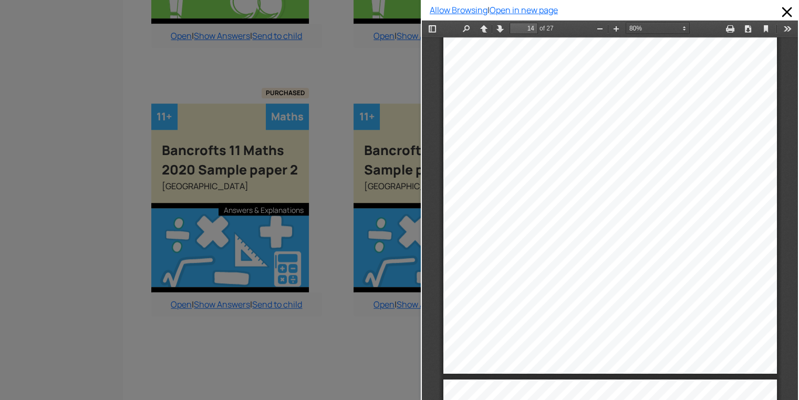
type input "15"
select select "custom"
type input "16"
select select "custom"
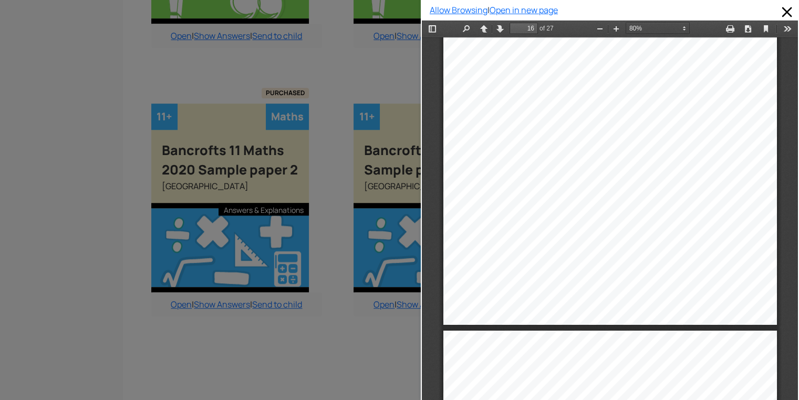
type input "17"
select select "custom"
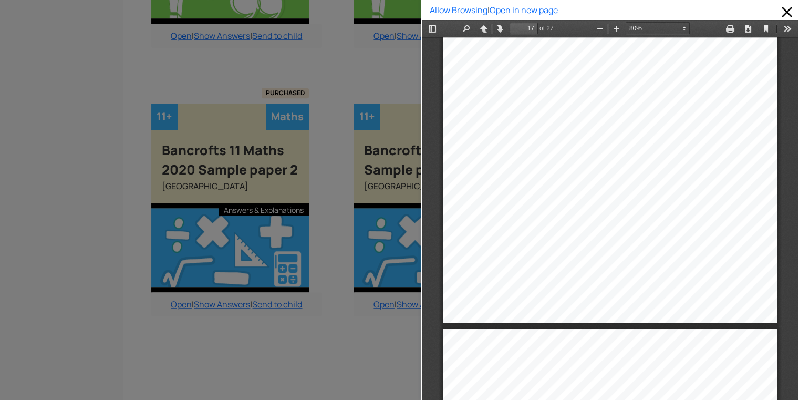
type input "18"
select select "custom"
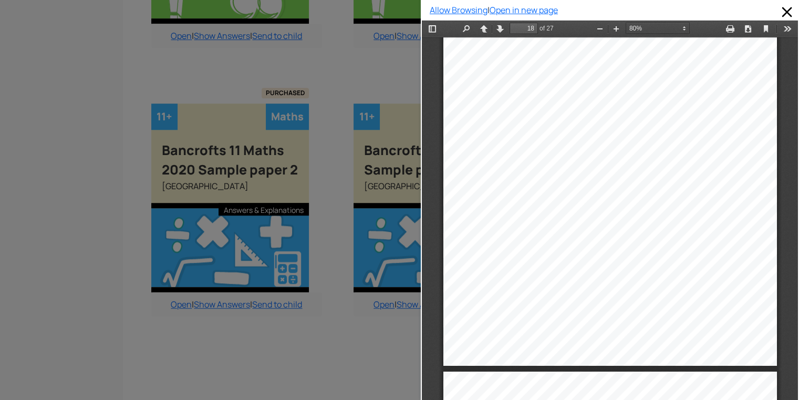
type input "19"
select select "custom"
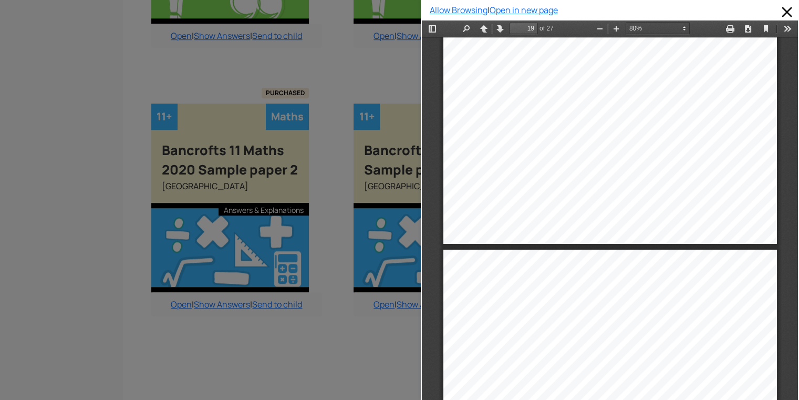
type input "20"
select select "custom"
type input "21"
select select "custom"
type input "22"
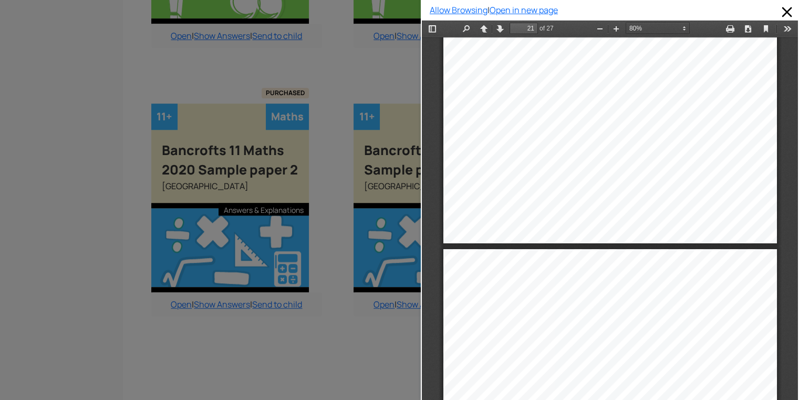
select select "custom"
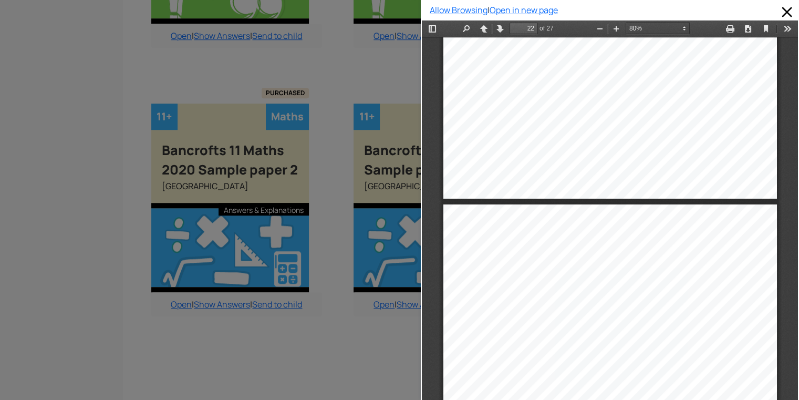
type input "23"
select select "custom"
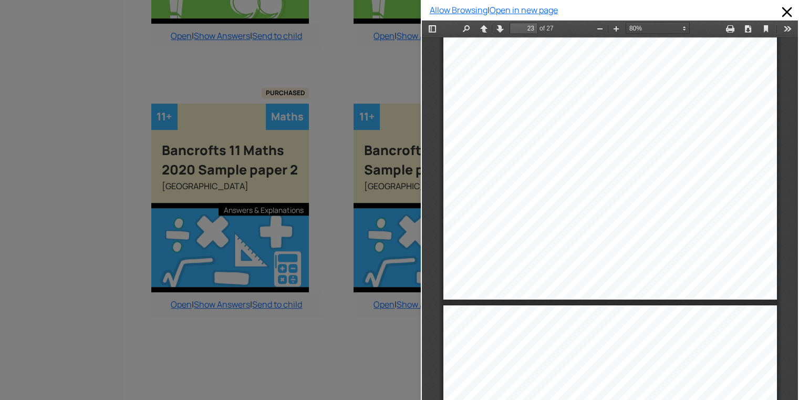
type input "24"
select select "custom"
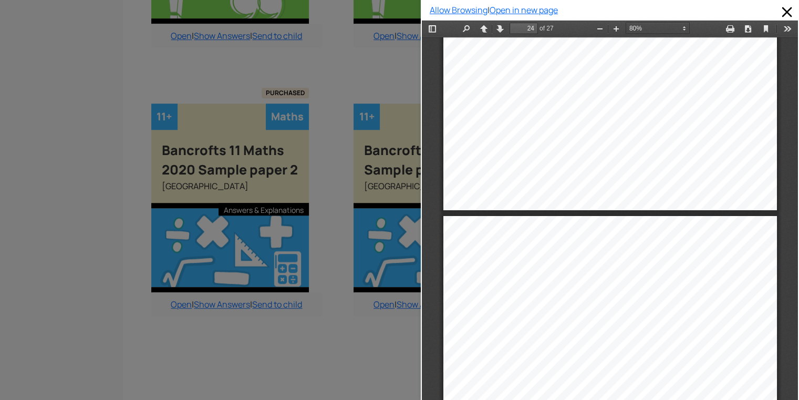
type input "25"
select select "custom"
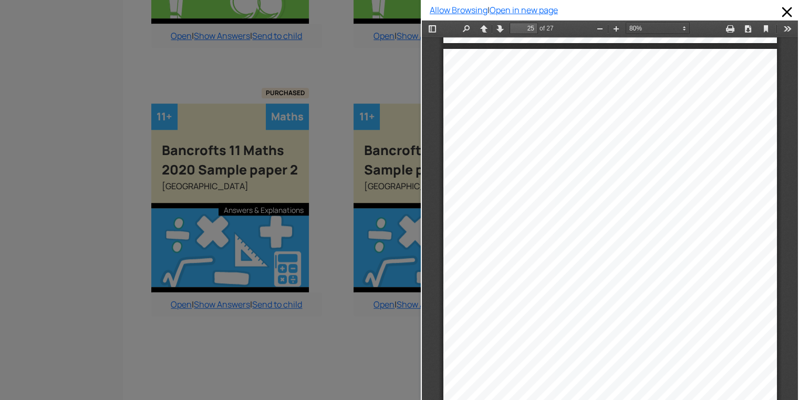
scroll to position [11489, 0]
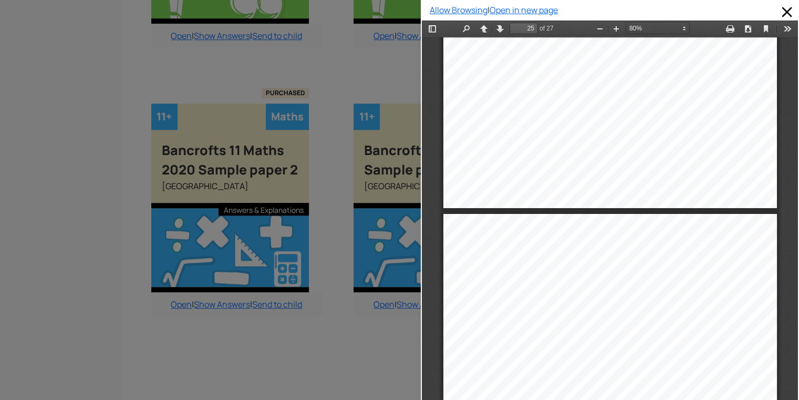
type input "24"
select select "custom"
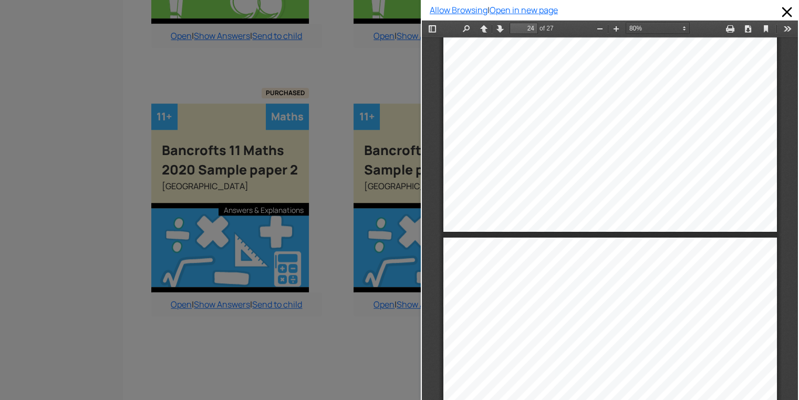
type input "25"
select select "custom"
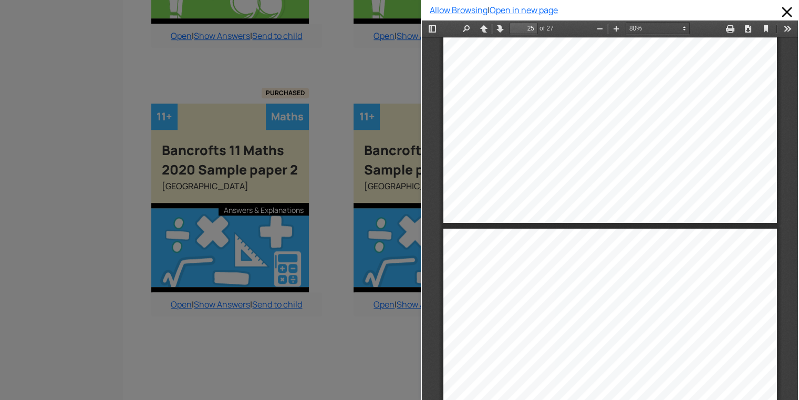
type input "24"
select select "custom"
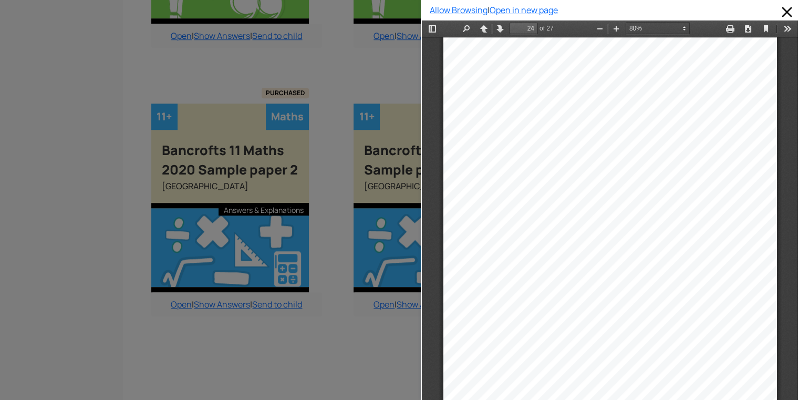
type input "23"
select select "custom"
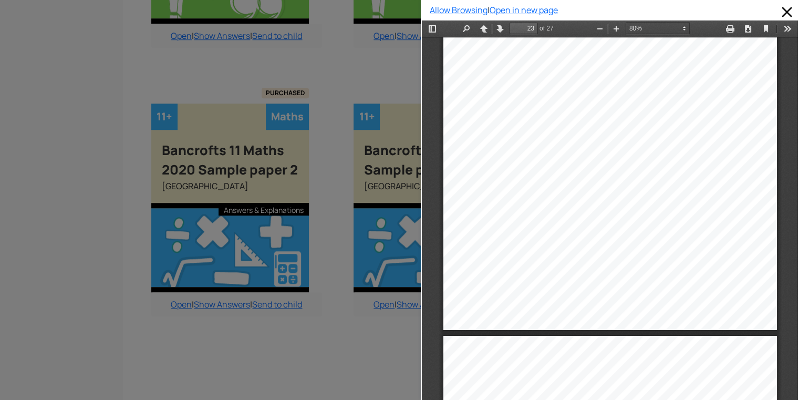
type input "24"
select select "custom"
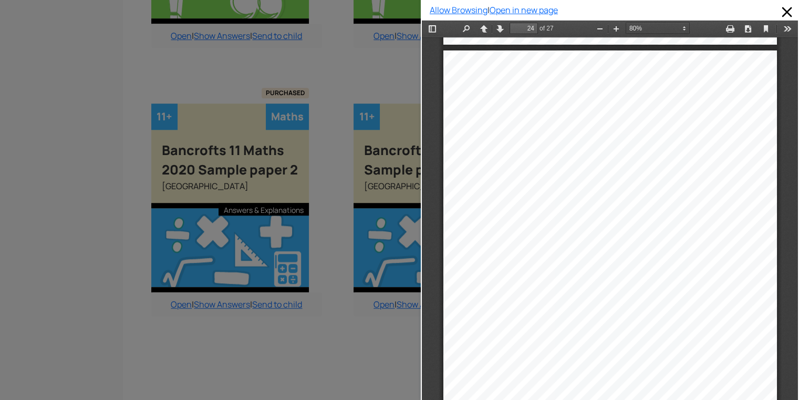
scroll to position [10949, 0]
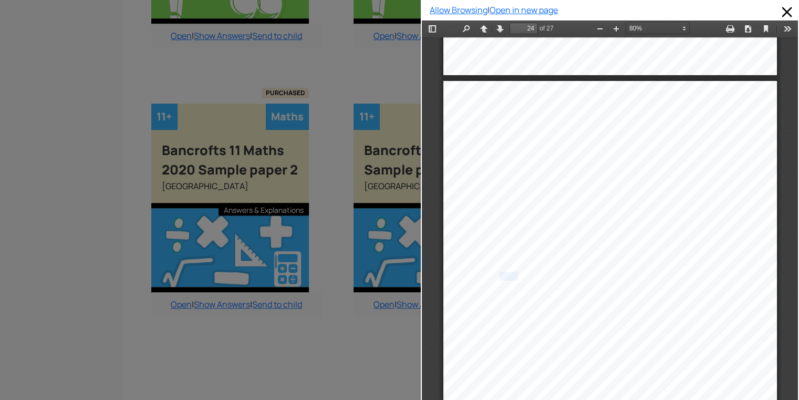
drag, startPoint x: 511, startPoint y: 270, endPoint x: 494, endPoint y: 272, distance: 17.0
click at [494, 273] on div "that the answer is" at bounding box center [517, 277] width 66 height 8
click at [488, 314] on div "Ban croft’s School ____________________________________________ _______________…" at bounding box center [611, 317] width 334 height 472
drag, startPoint x: 498, startPoint y: 276, endPoint x: 488, endPoint y: 276, distance: 10.5
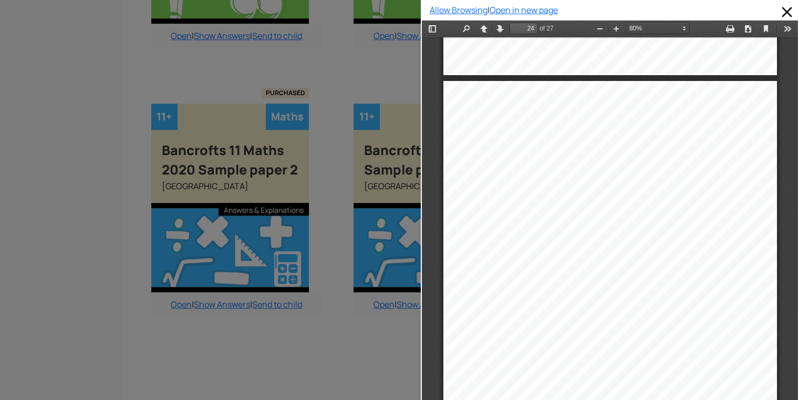
click at [488, 276] on div "Ban croft’s School ____________________________________________ _______________…" at bounding box center [611, 317] width 334 height 472
drag, startPoint x: 610, startPoint y: 270, endPoint x: 605, endPoint y: 270, distance: 5.3
click at [605, 270] on div "Ban croft’s School ____________________________________________ _______________…" at bounding box center [611, 317] width 334 height 472
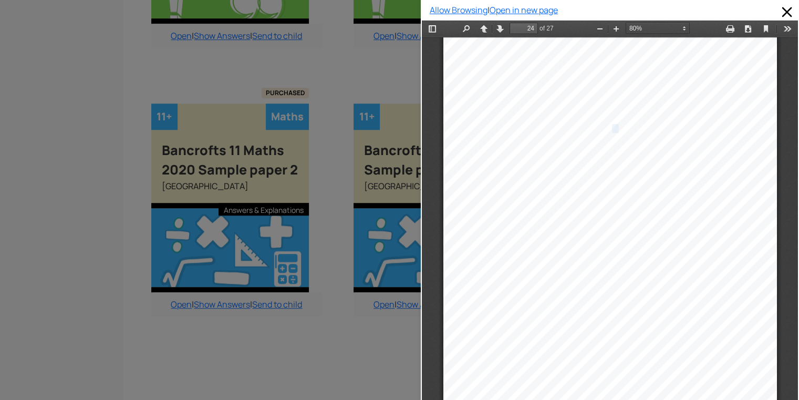
scroll to position [11118, 0]
